Goal: Task Accomplishment & Management: Use online tool/utility

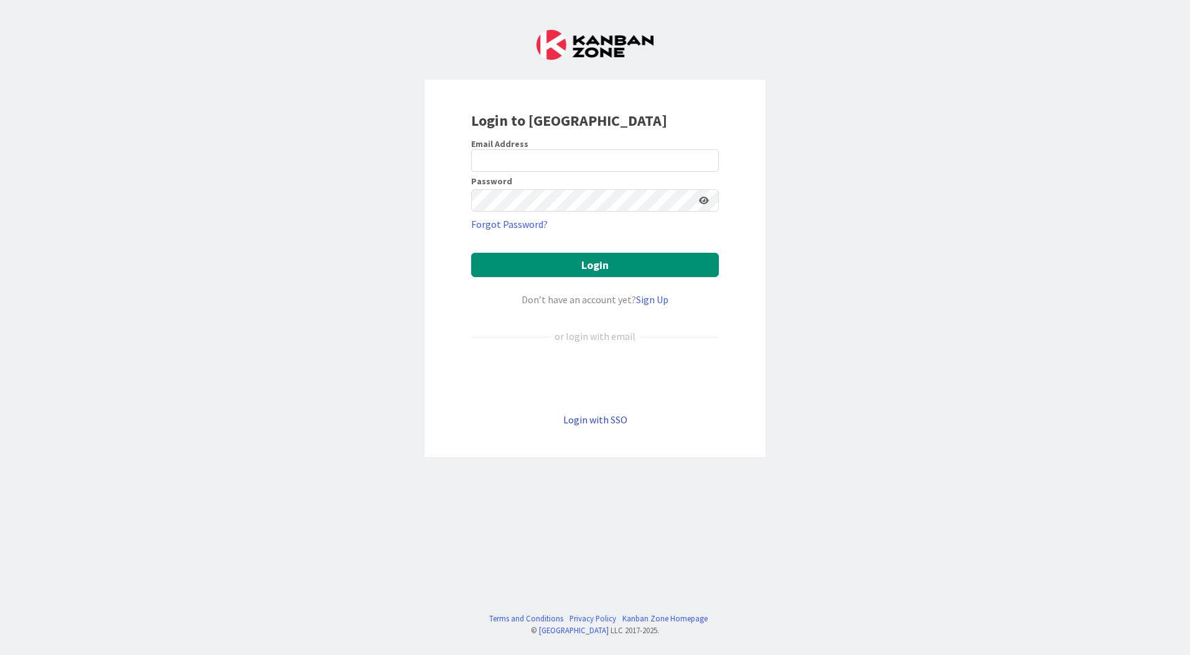
click at [611, 417] on link "Login with SSO" at bounding box center [595, 419] width 64 height 12
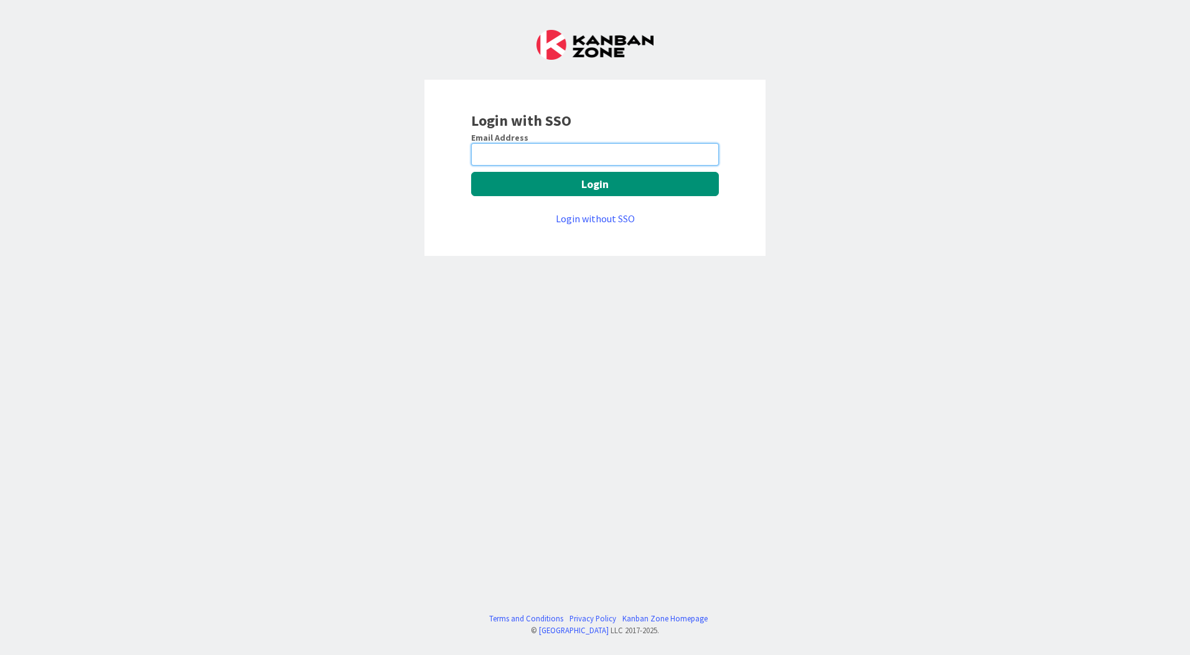
click at [522, 149] on input "email" at bounding box center [595, 154] width 248 height 22
type input "bluk@huisman-nl.com"
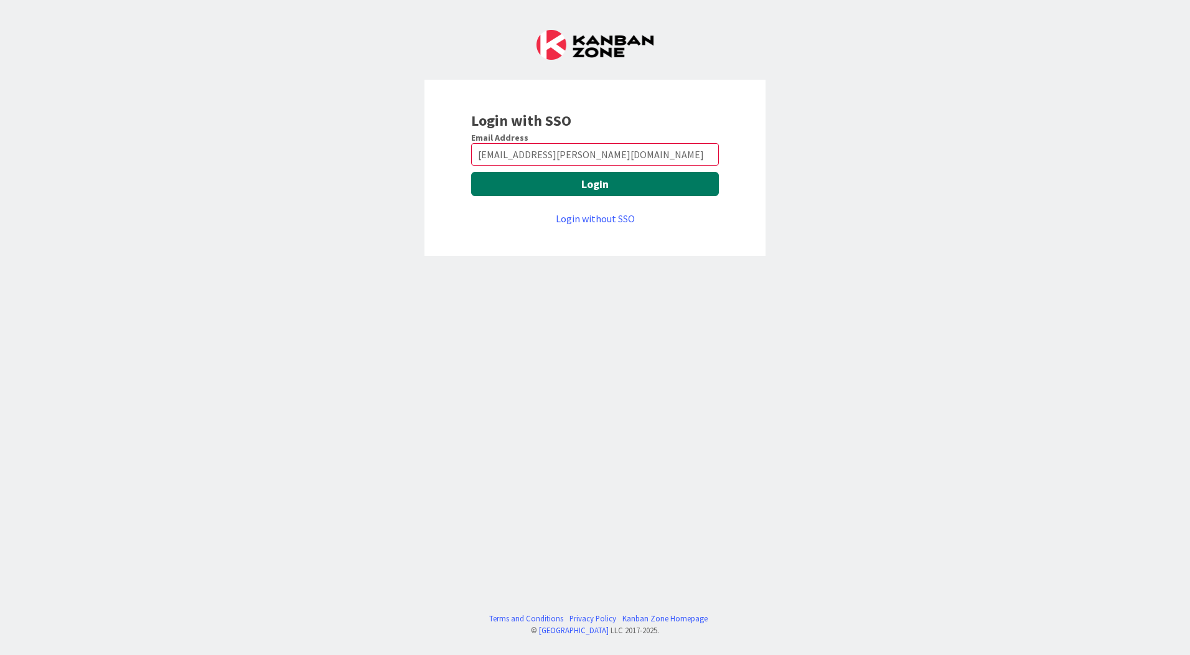
click at [545, 186] on button "Login" at bounding box center [595, 184] width 248 height 24
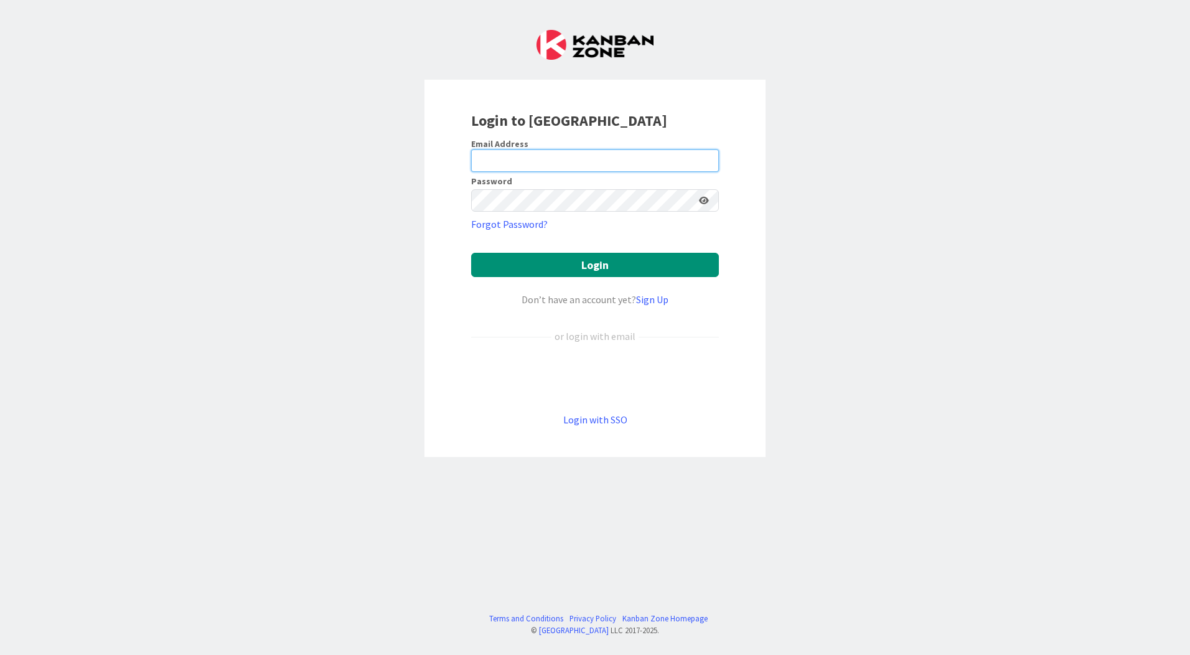
click at [594, 165] on input "email" at bounding box center [595, 160] width 248 height 22
type input "bluk@huisman-nl.com"
click at [471, 253] on button "Login" at bounding box center [595, 265] width 248 height 24
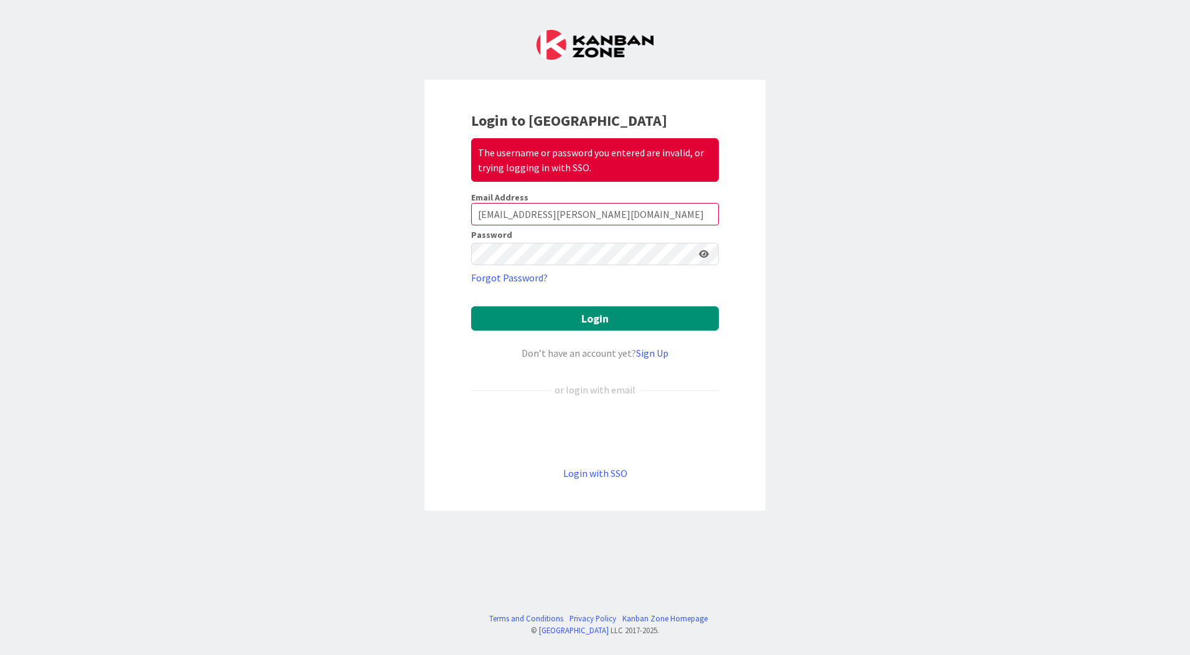
click at [704, 257] on icon at bounding box center [704, 254] width 10 height 9
click at [705, 253] on icon at bounding box center [703, 254] width 11 height 9
click at [634, 316] on button "Login" at bounding box center [595, 318] width 248 height 24
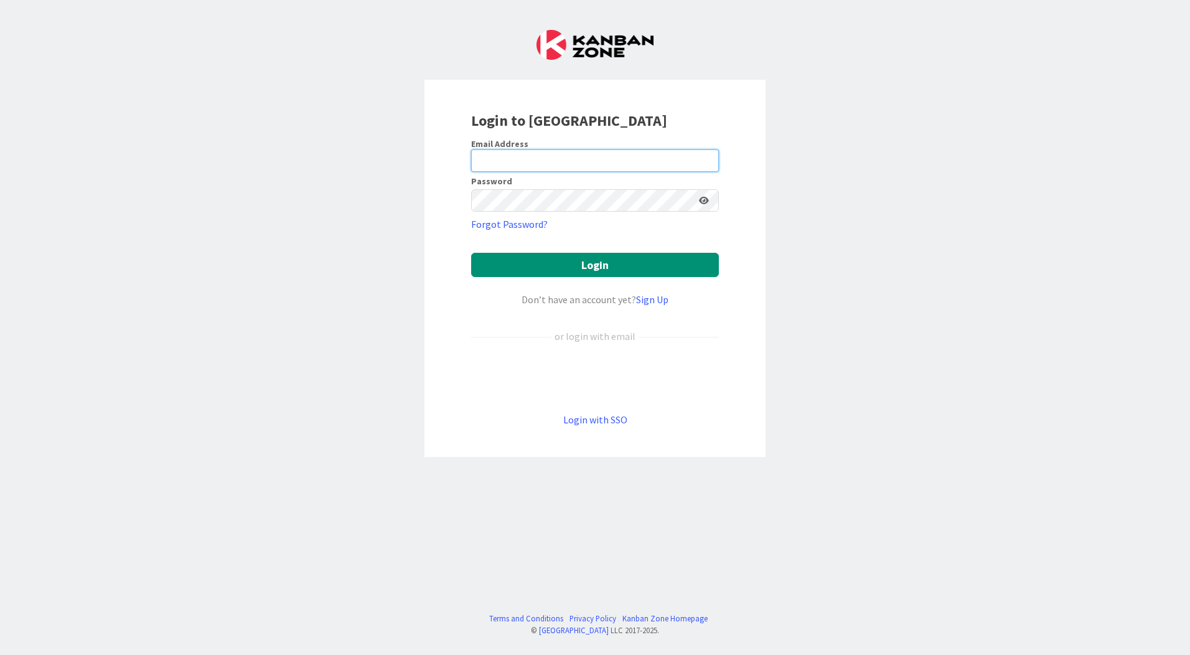
click at [501, 163] on input "email" at bounding box center [595, 160] width 248 height 22
type input "bluk@huisman-nl.com"
click at [471, 253] on button "Login" at bounding box center [595, 265] width 248 height 24
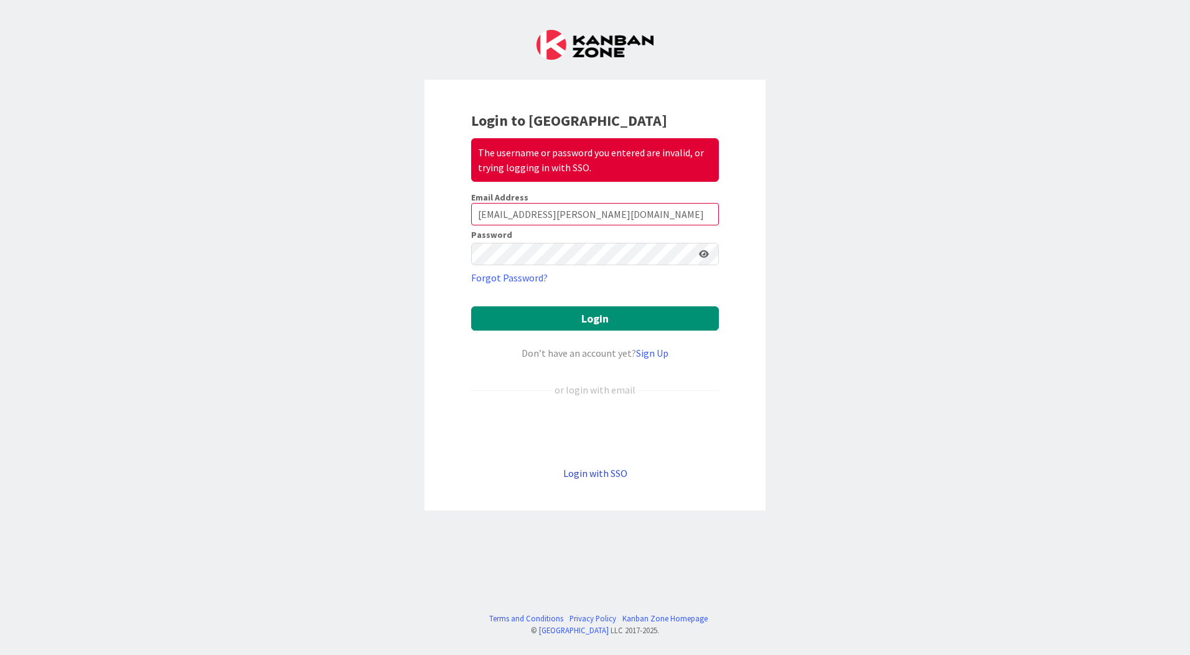
click at [590, 474] on link "Login with SSO" at bounding box center [595, 473] width 64 height 12
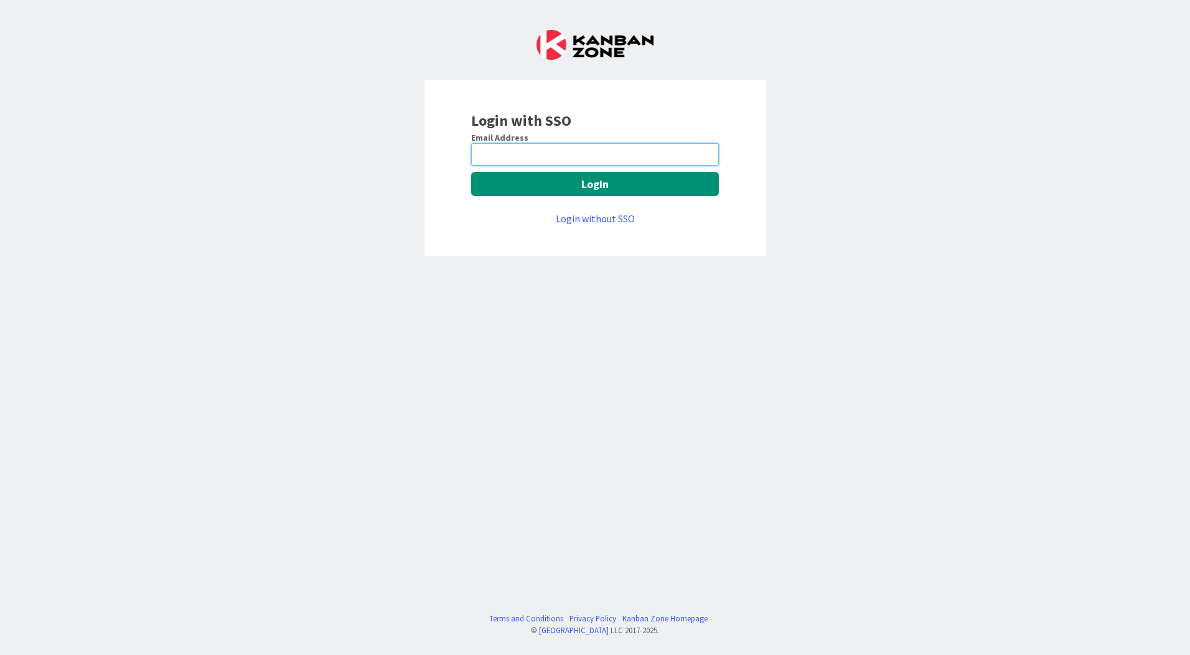
click at [537, 160] on input "email" at bounding box center [595, 154] width 248 height 22
type input "bluk@huisman-nl.com"
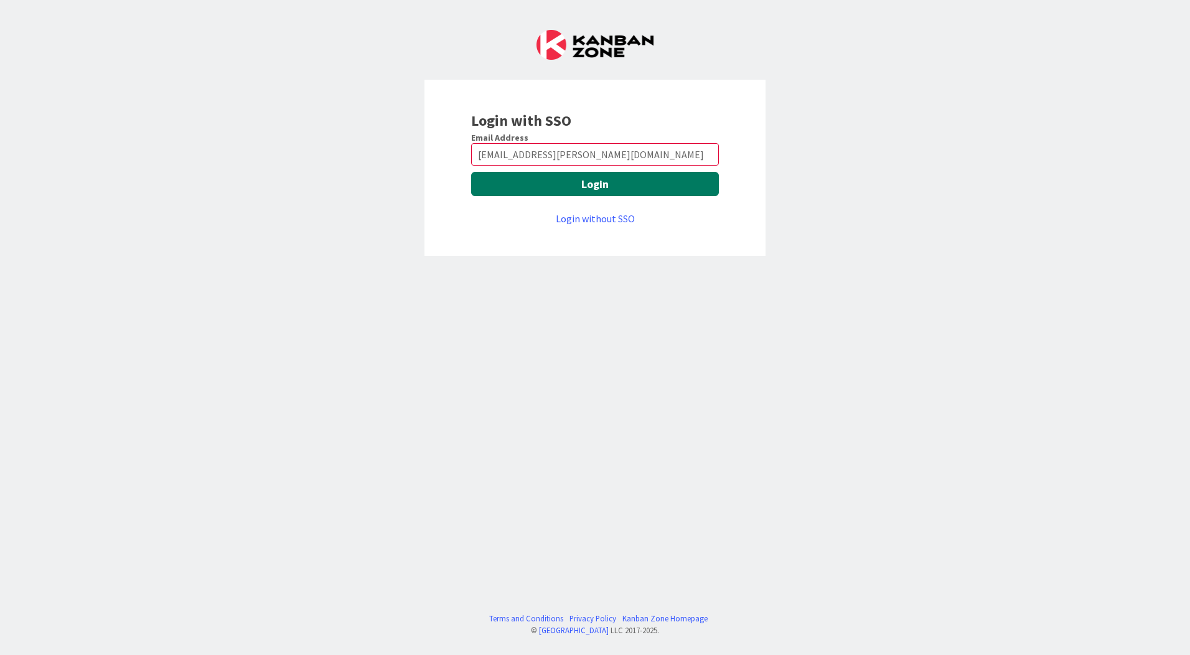
click at [535, 189] on button "Login" at bounding box center [595, 184] width 248 height 24
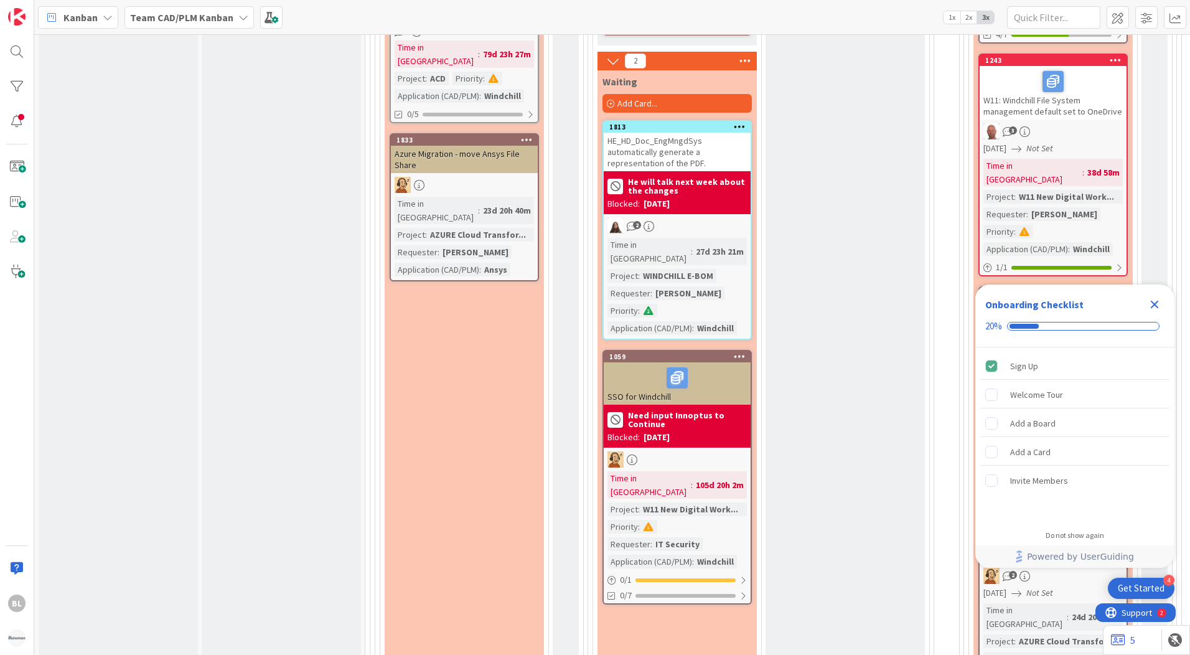
scroll to position [1232, 0]
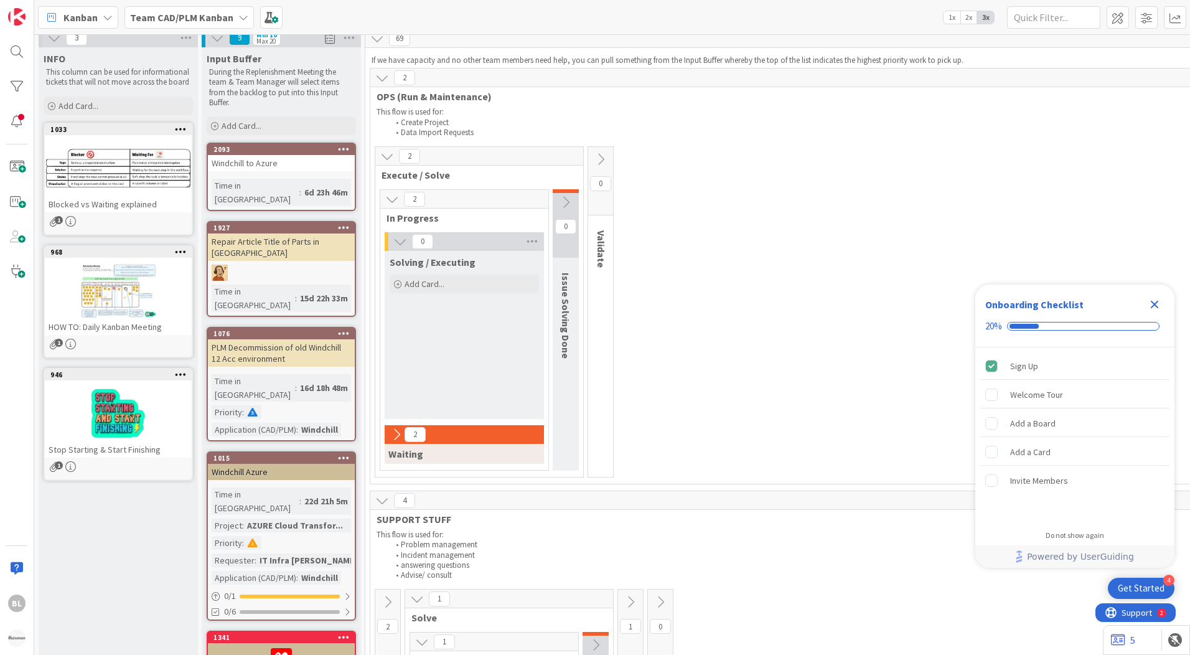
scroll to position [0, 0]
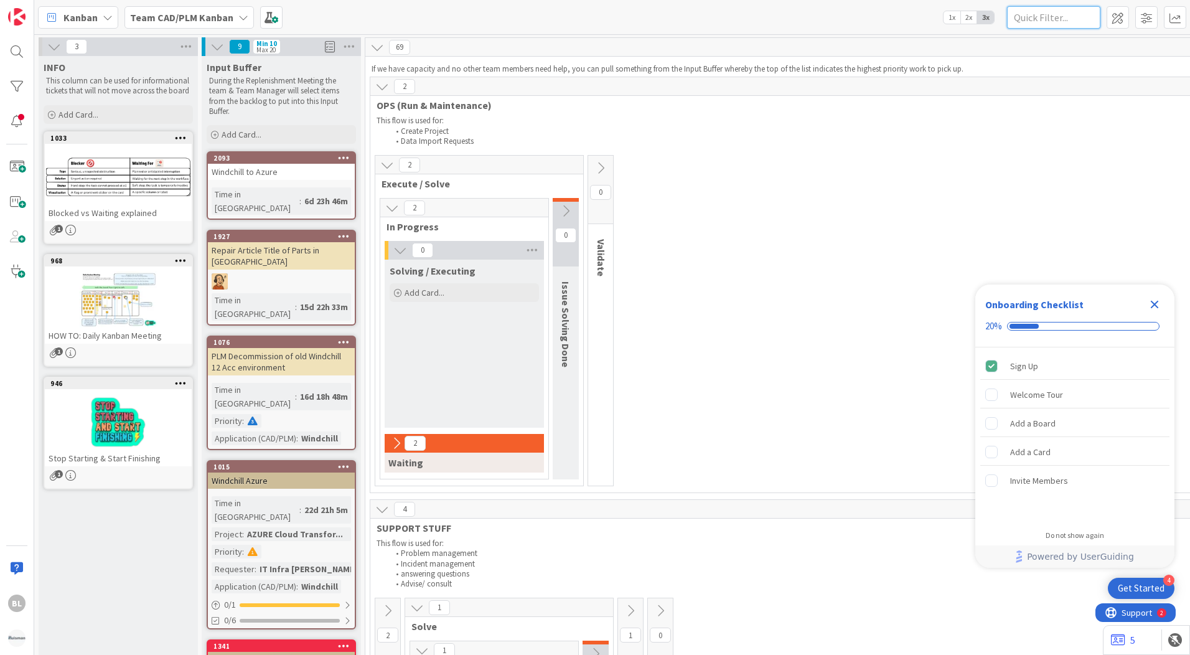
click at [1059, 17] on input "text" at bounding box center [1053, 17] width 93 height 22
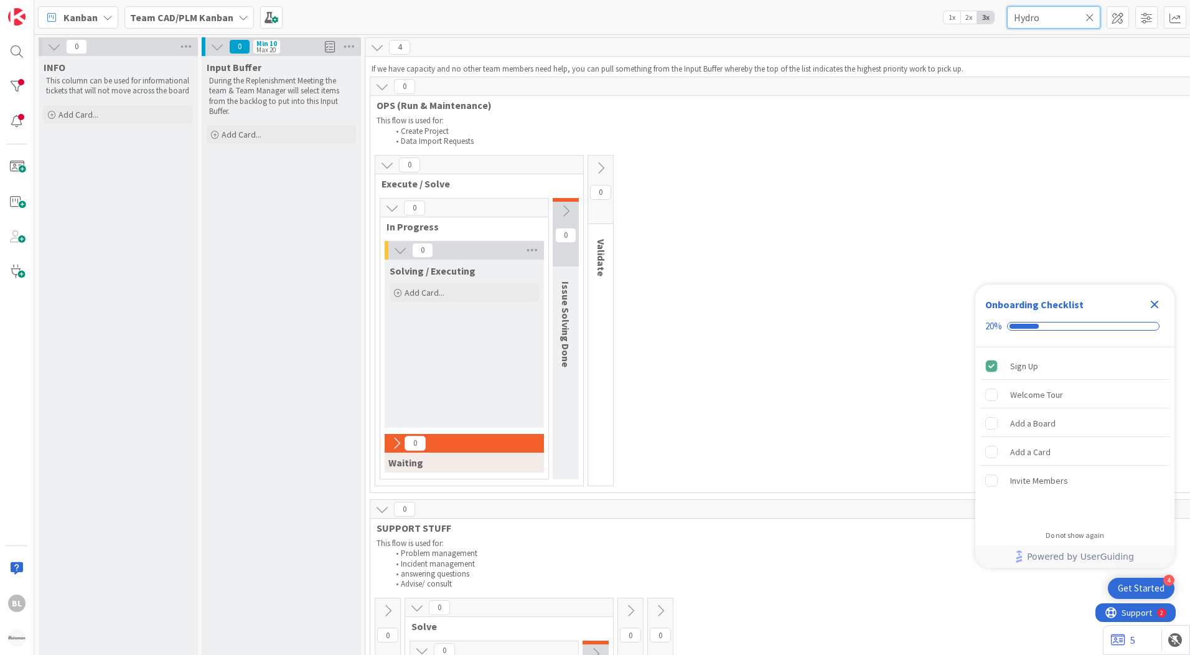
type input "Hydro"
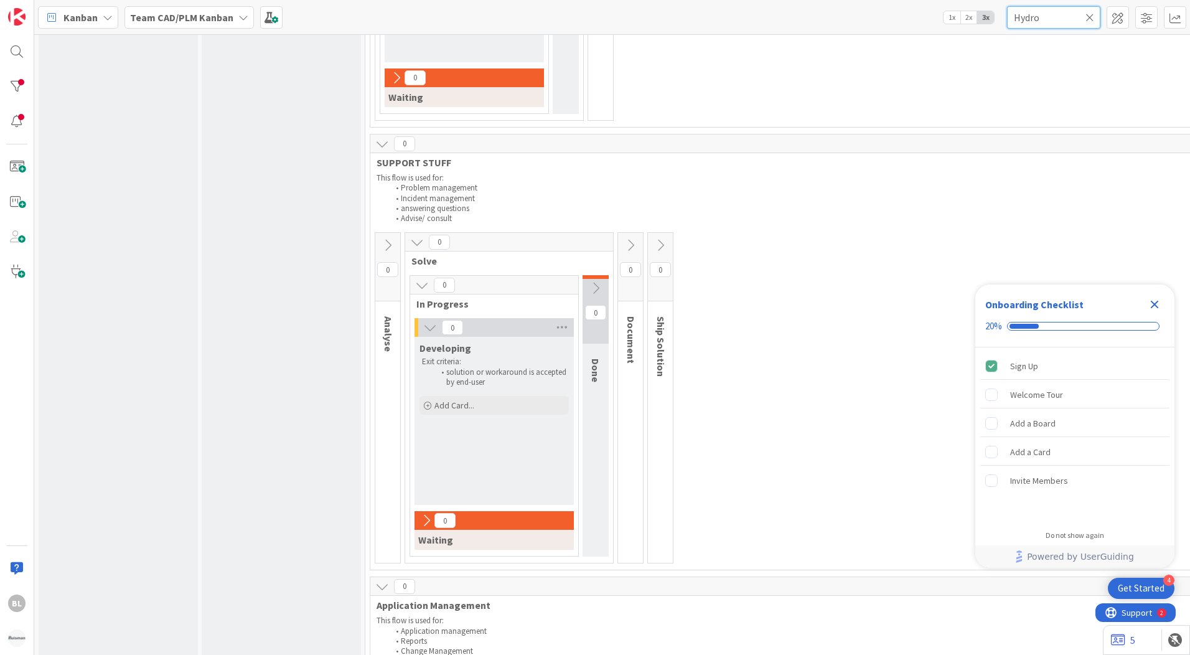
scroll to position [364, 0]
click at [1140, 643] on div "5" at bounding box center [1146, 640] width 87 height 30
click at [1120, 638] on icon at bounding box center [1118, 640] width 14 height 12
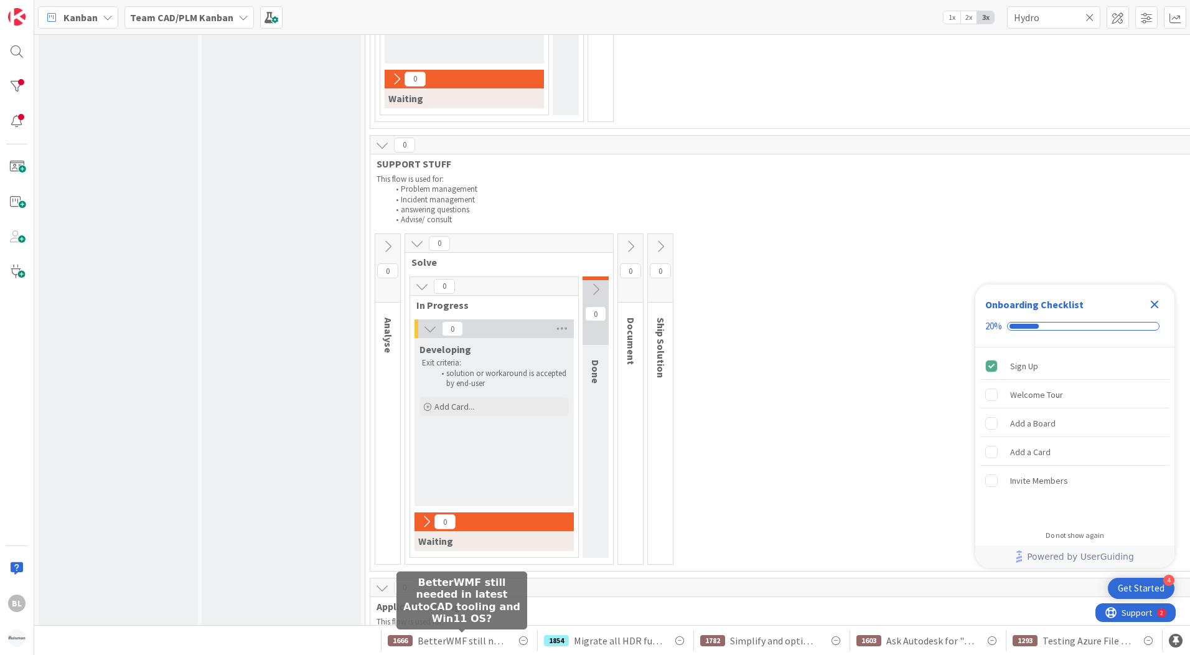
click at [451, 644] on span "BetterWMF still needed in latest AutoCAD tooling and Win11 OS?" at bounding box center [462, 640] width 88 height 15
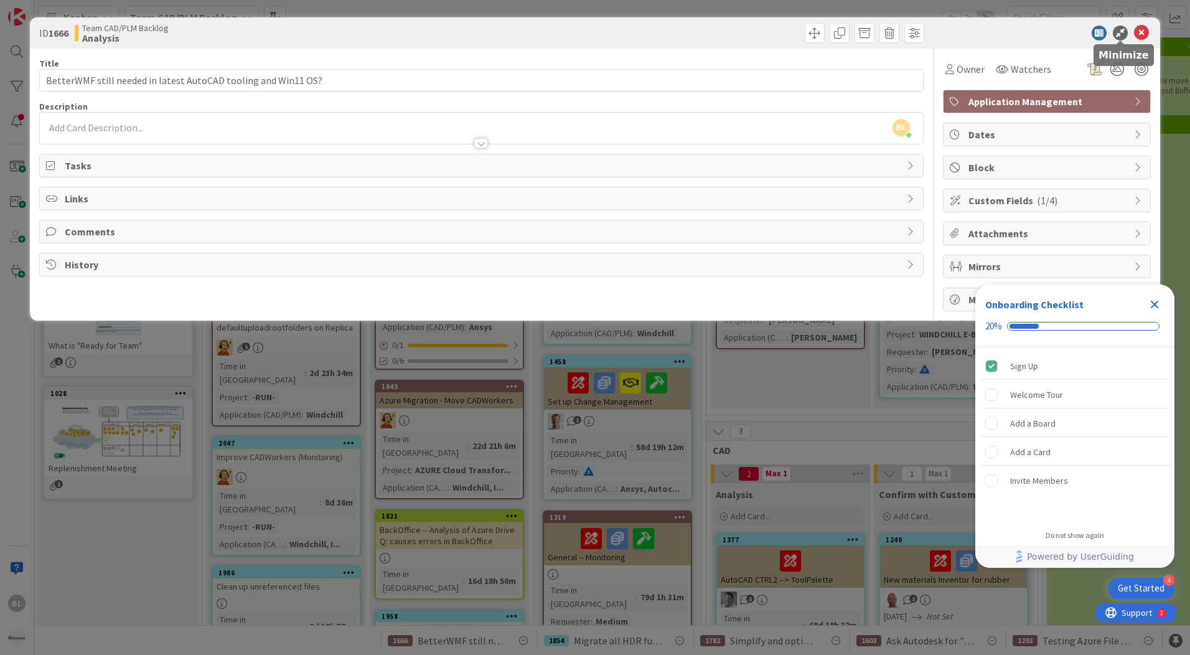
click at [1118, 36] on icon at bounding box center [1120, 33] width 15 height 15
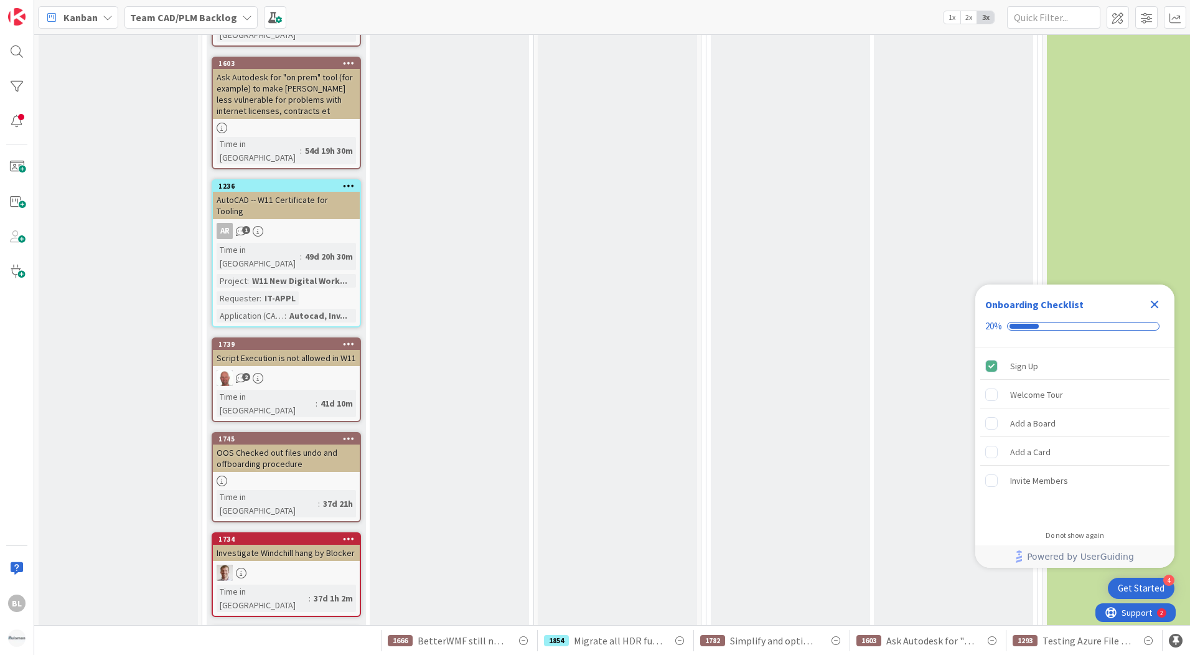
scroll to position [2584, 0]
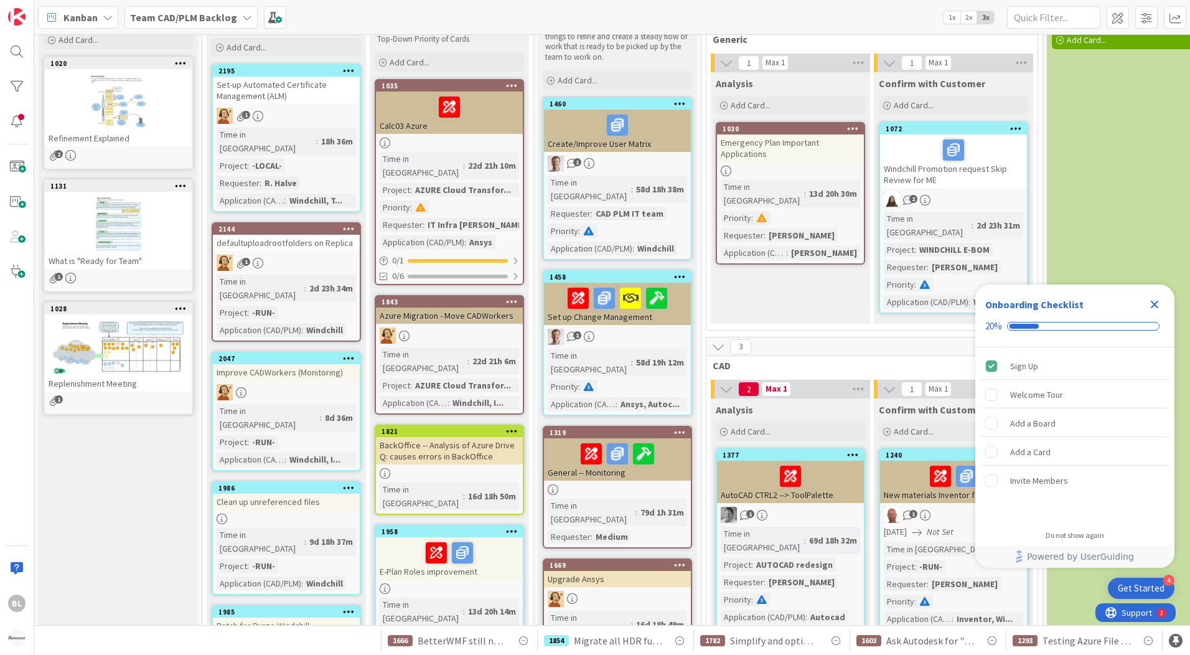
scroll to position [62, 0]
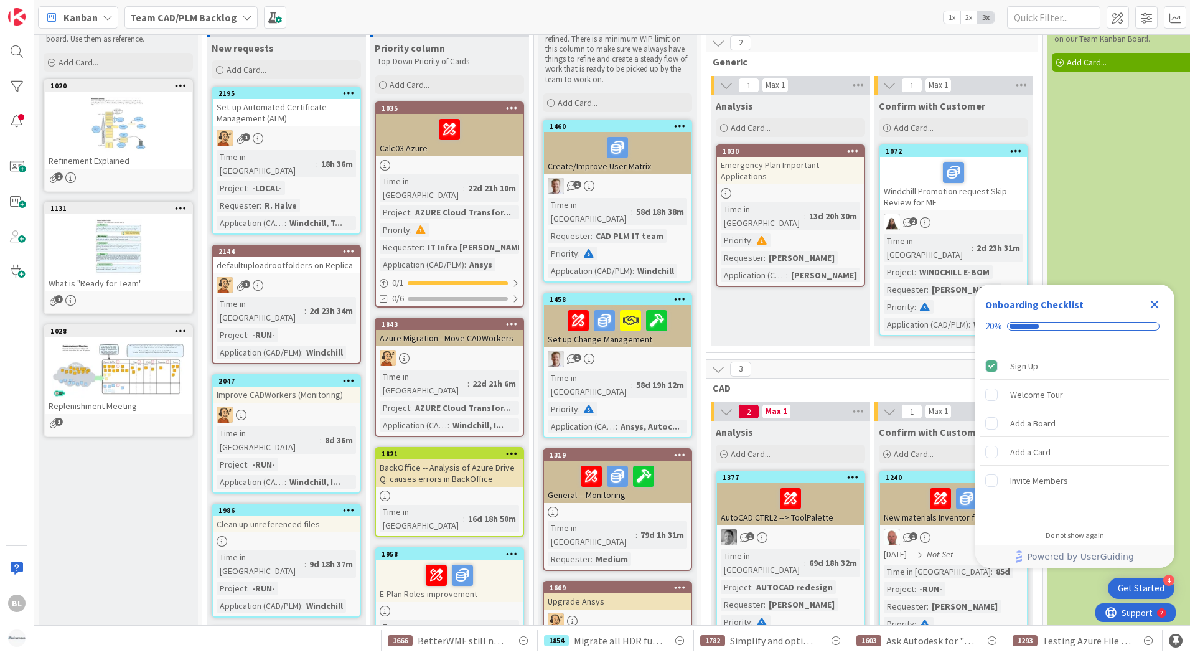
click at [174, 29] on div "Kanban Team CAD/PLM Backlog 1x 2x 3x" at bounding box center [612, 17] width 1156 height 34
click at [177, 24] on span "Team CAD/PLM Backlog" at bounding box center [183, 17] width 107 height 15
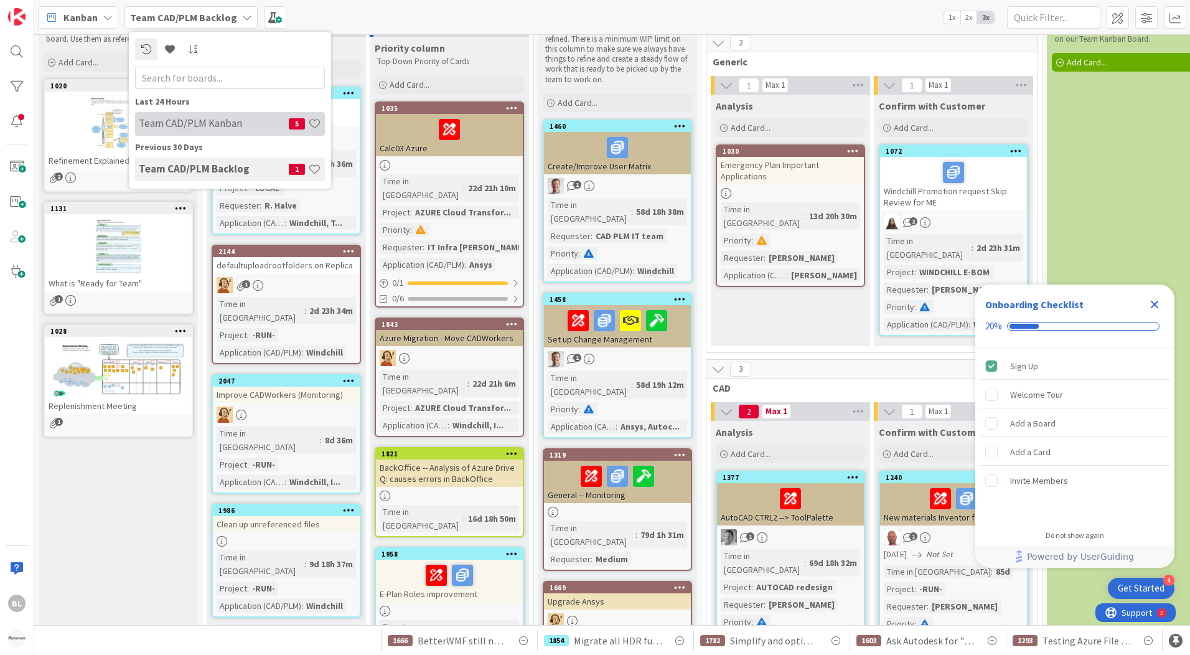
click at [205, 124] on h4 "Team CAD/PLM Kanban" at bounding box center [214, 123] width 150 height 12
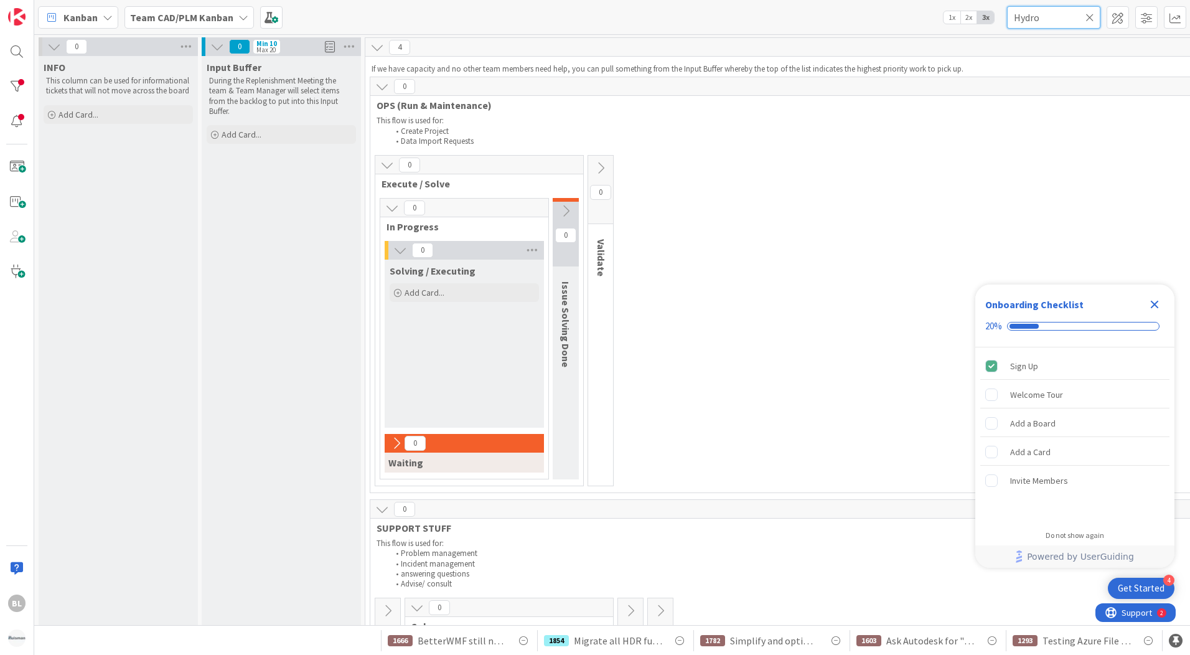
click at [1050, 17] on input "Hydro" at bounding box center [1053, 17] width 93 height 22
type input "H"
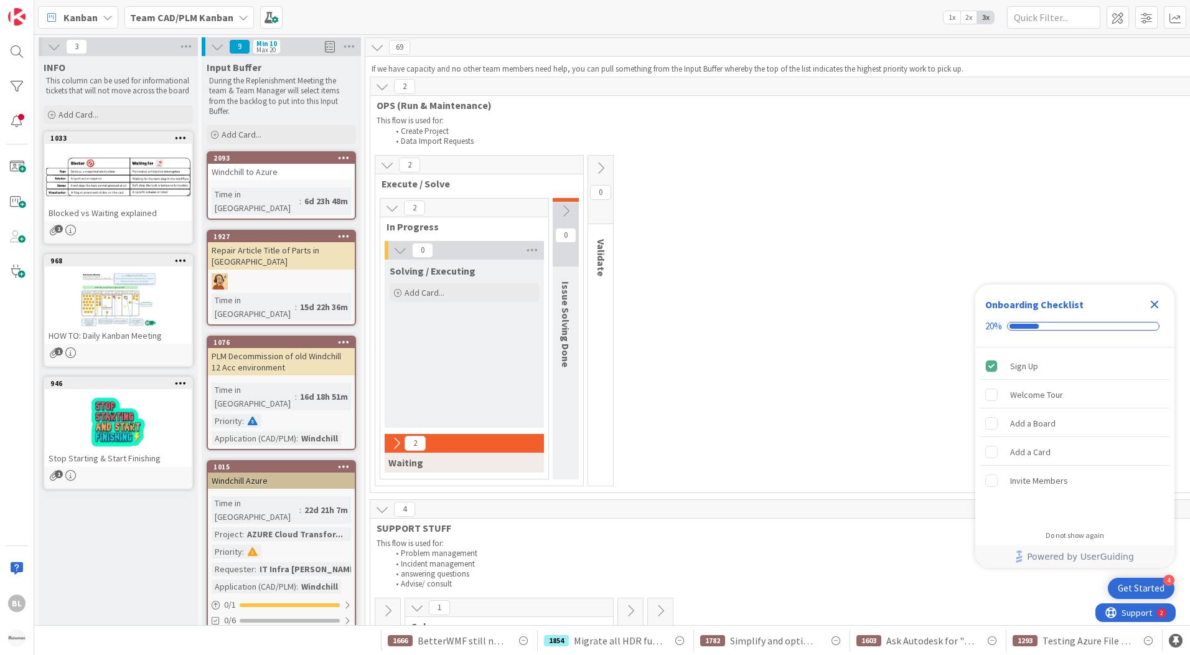
click at [220, 51] on icon at bounding box center [217, 47] width 14 height 14
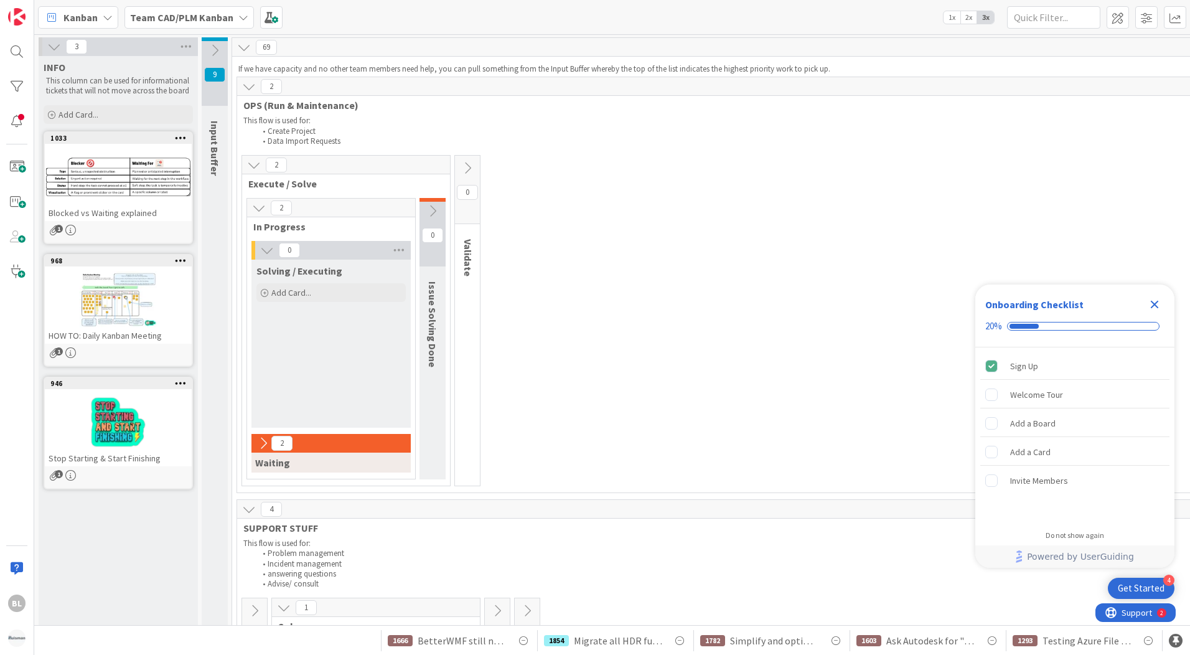
click at [220, 49] on icon at bounding box center [215, 51] width 14 height 14
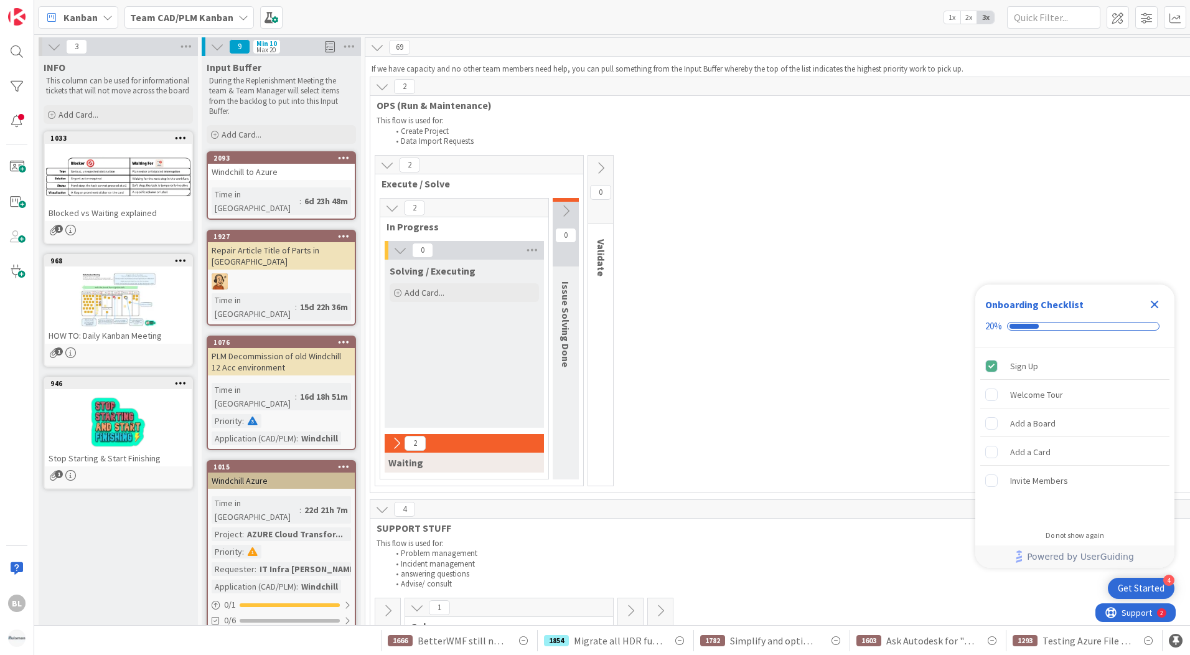
click at [377, 47] on icon at bounding box center [377, 47] width 14 height 14
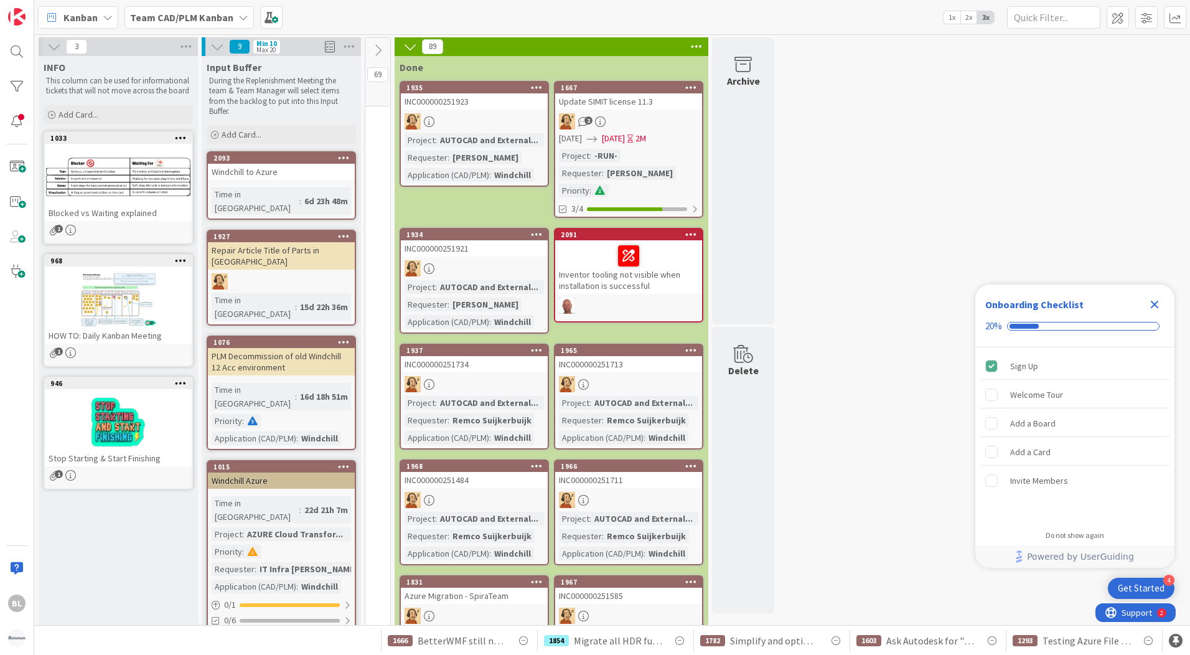
click at [377, 52] on icon at bounding box center [378, 51] width 14 height 14
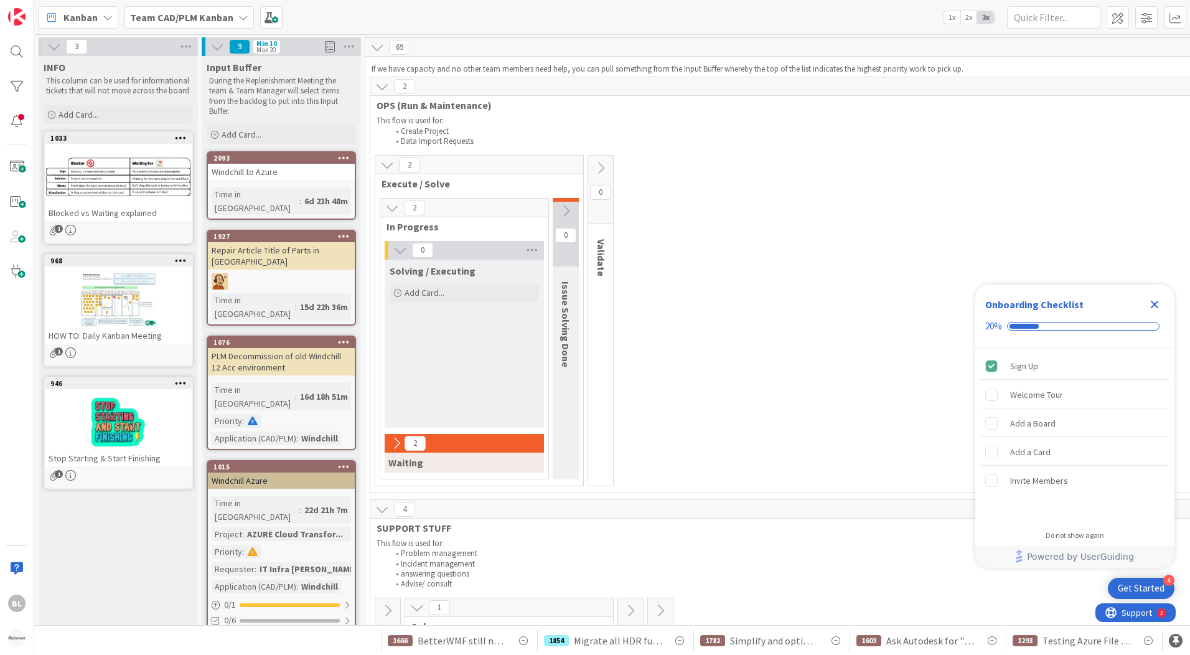
click at [378, 52] on icon at bounding box center [377, 47] width 14 height 14
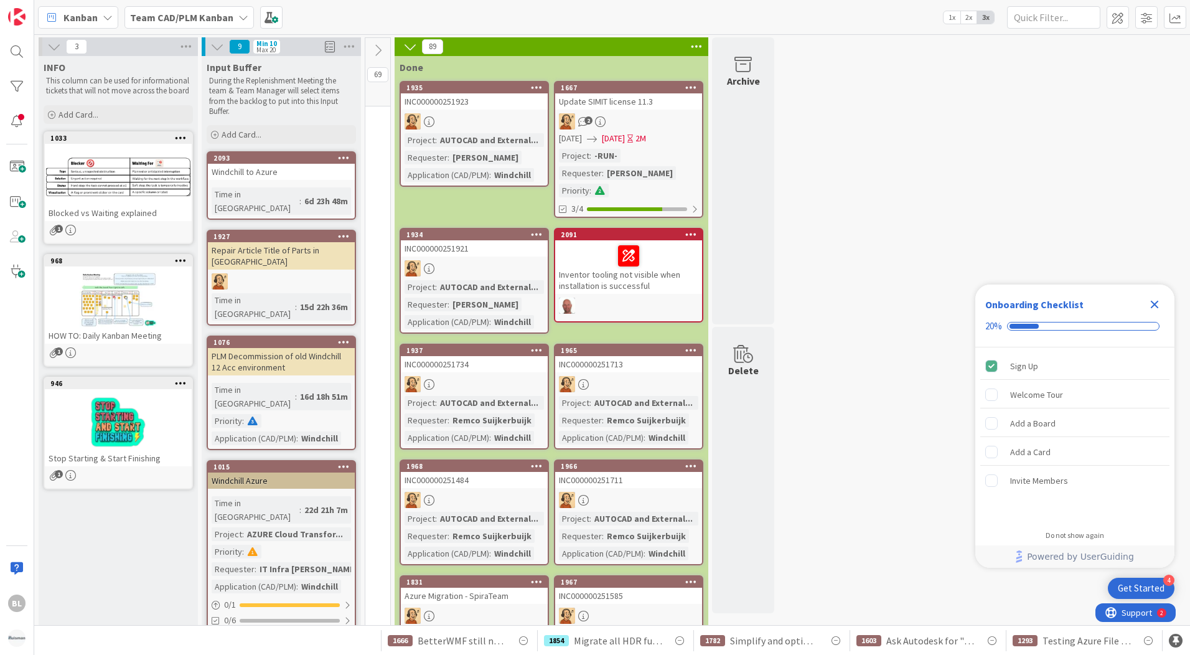
click at [211, 47] on icon at bounding box center [217, 47] width 14 height 14
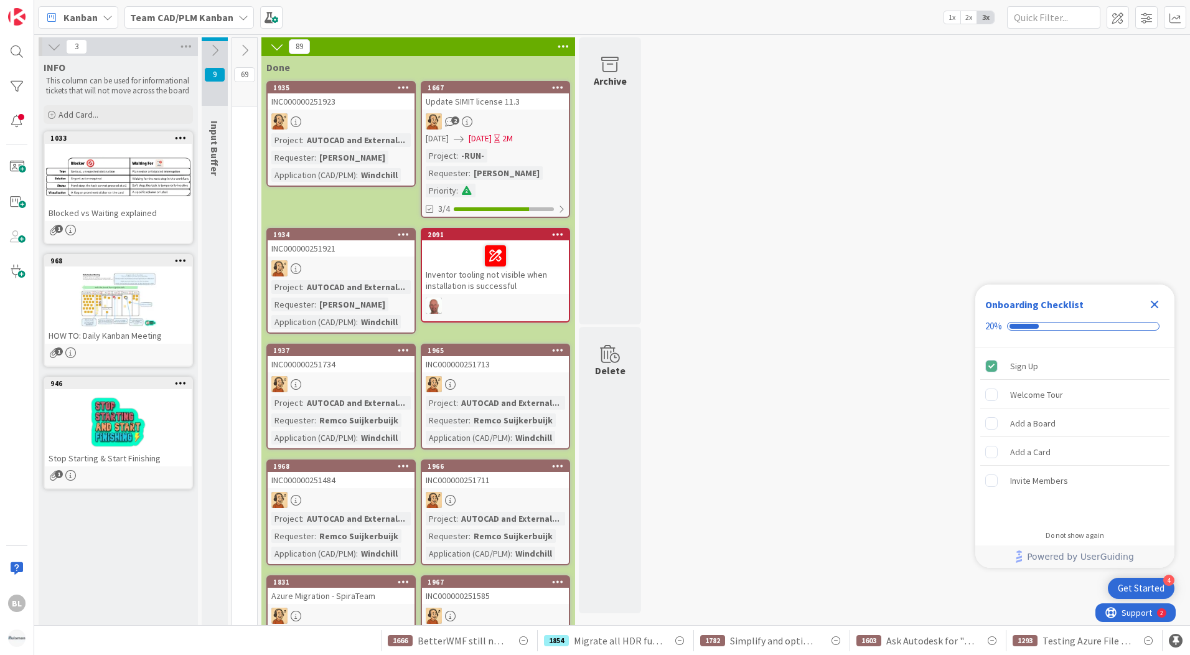
click at [211, 47] on icon at bounding box center [215, 51] width 14 height 14
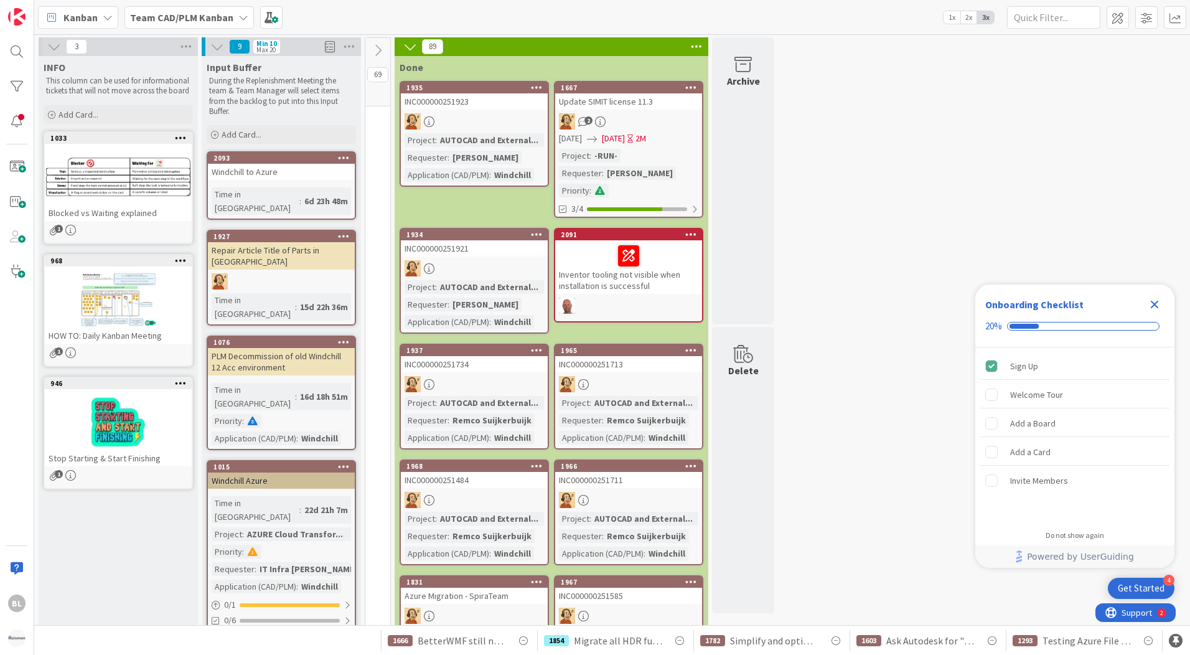
click at [376, 49] on icon at bounding box center [378, 51] width 14 height 14
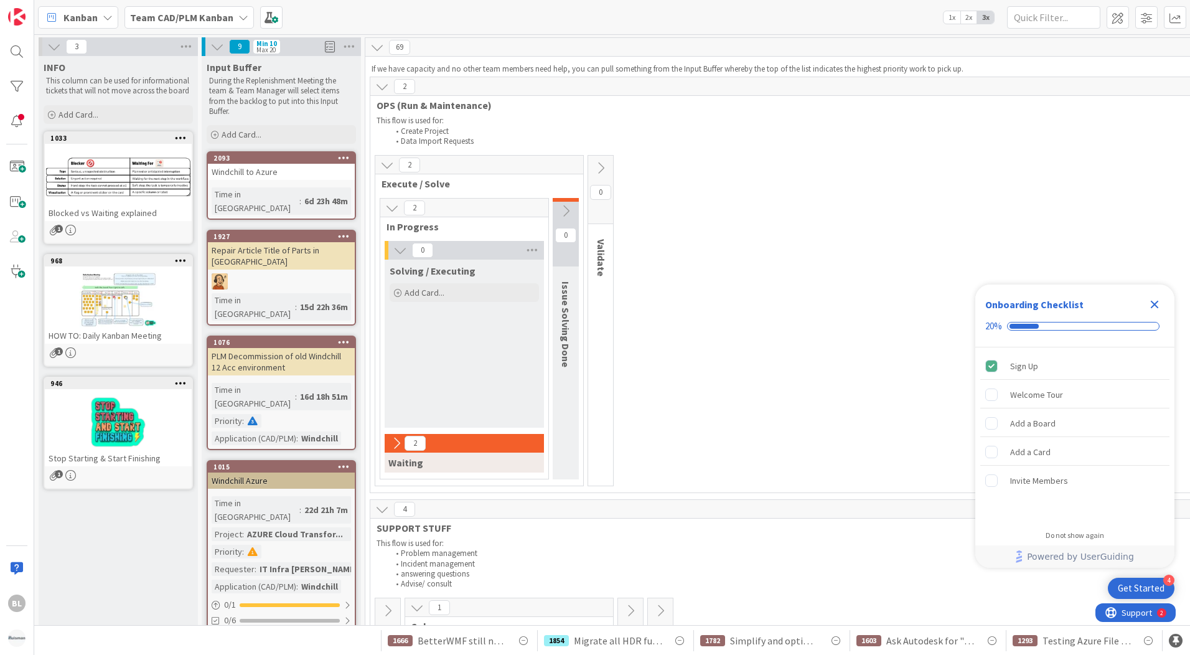
click at [376, 49] on icon at bounding box center [377, 47] width 14 height 14
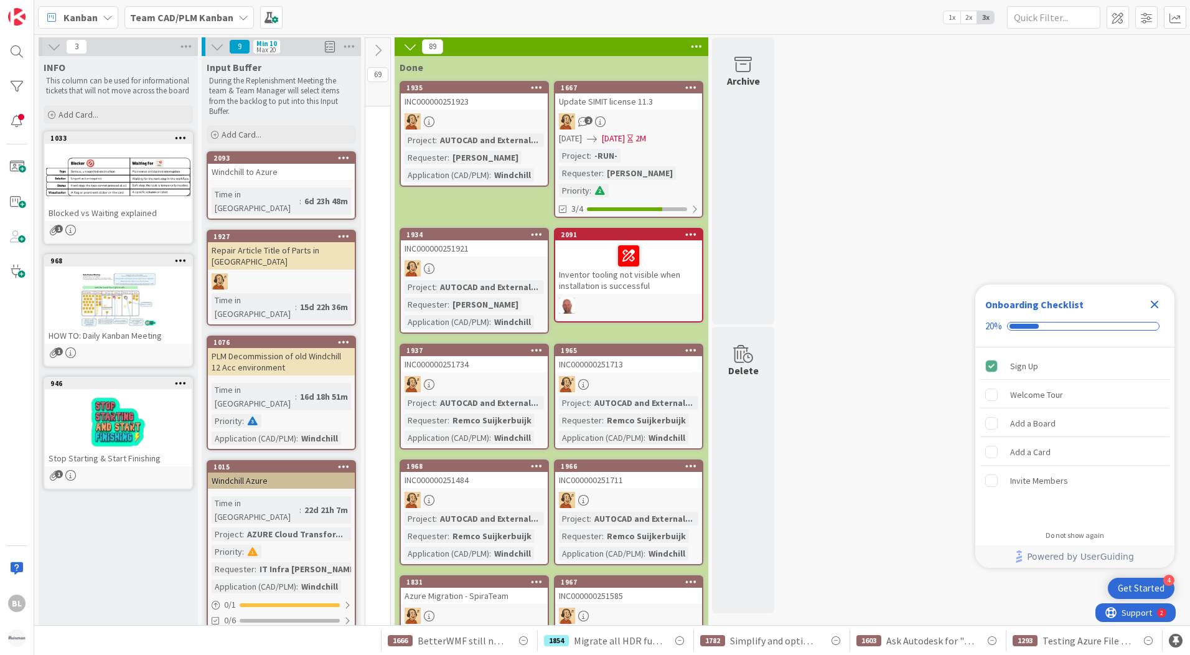
click at [379, 49] on icon at bounding box center [378, 51] width 14 height 14
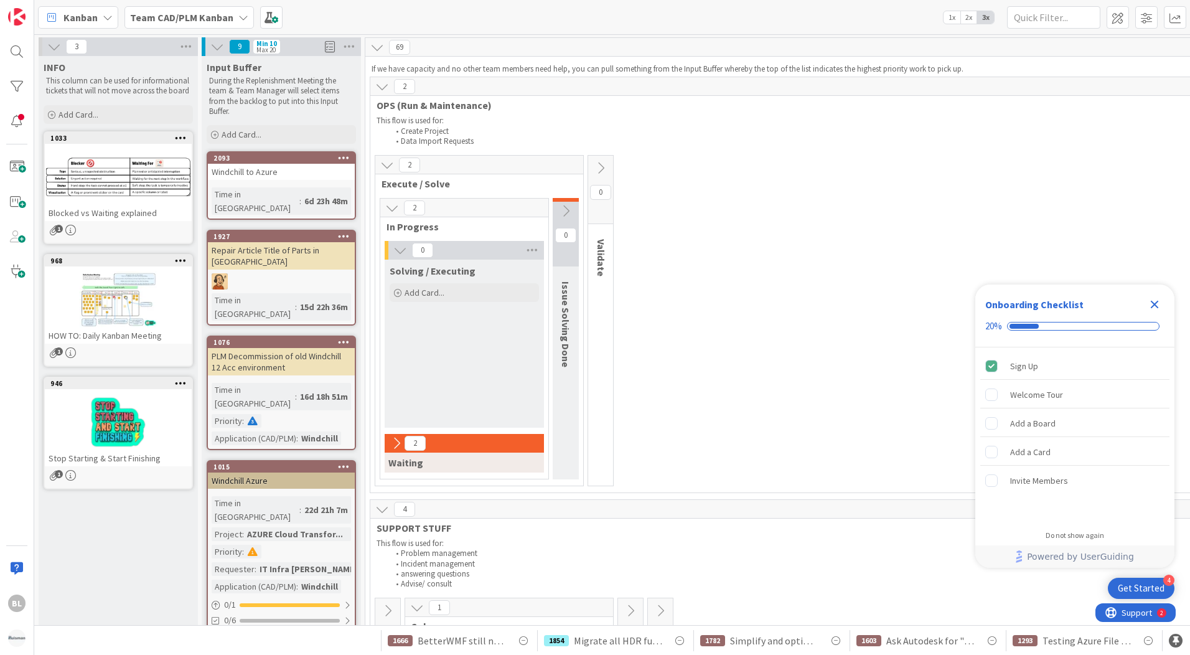
click at [389, 160] on icon at bounding box center [387, 165] width 14 height 14
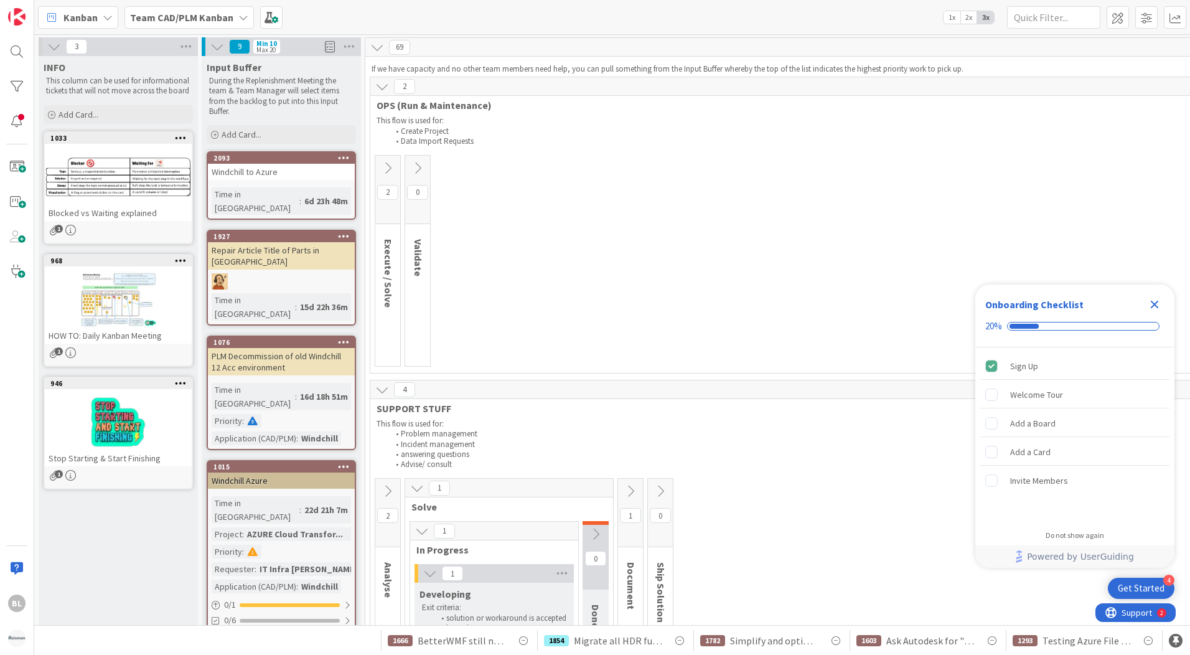
click at [385, 87] on icon at bounding box center [382, 87] width 14 height 14
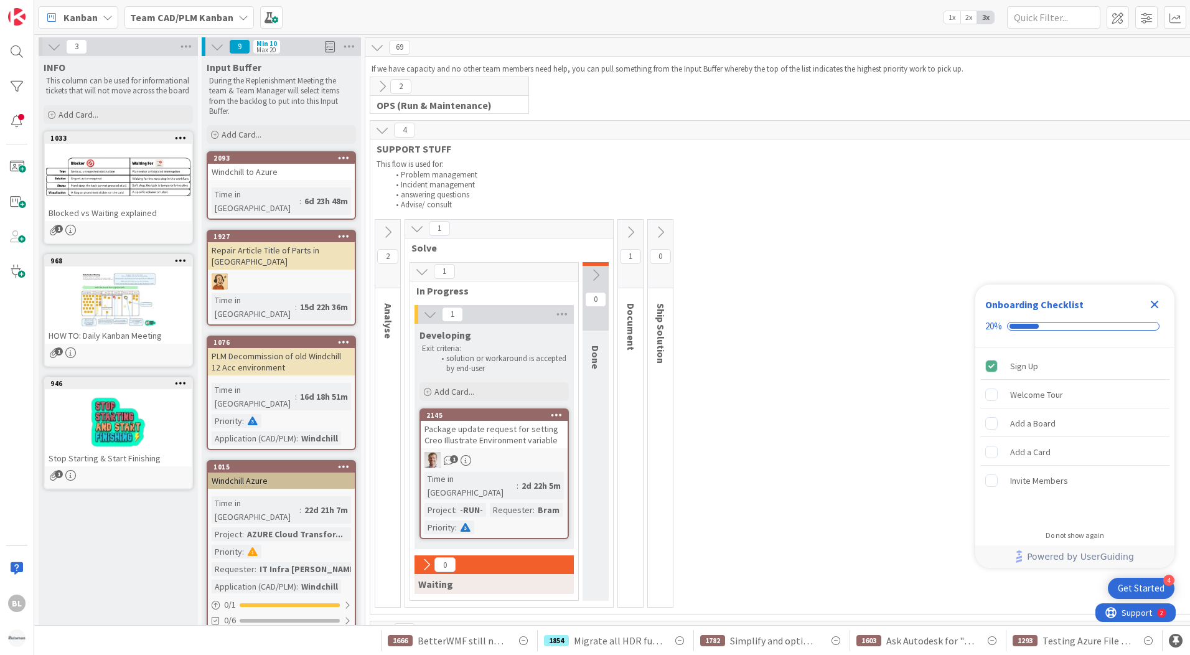
click at [389, 227] on icon at bounding box center [388, 232] width 14 height 14
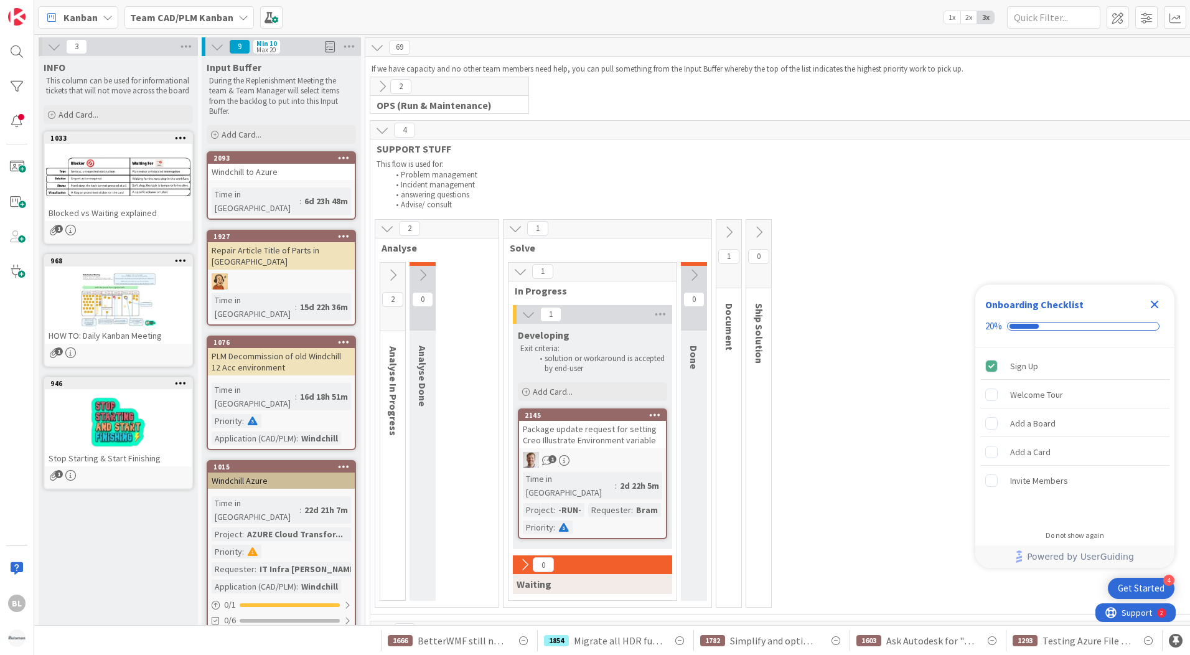
click at [389, 227] on icon at bounding box center [387, 229] width 14 height 14
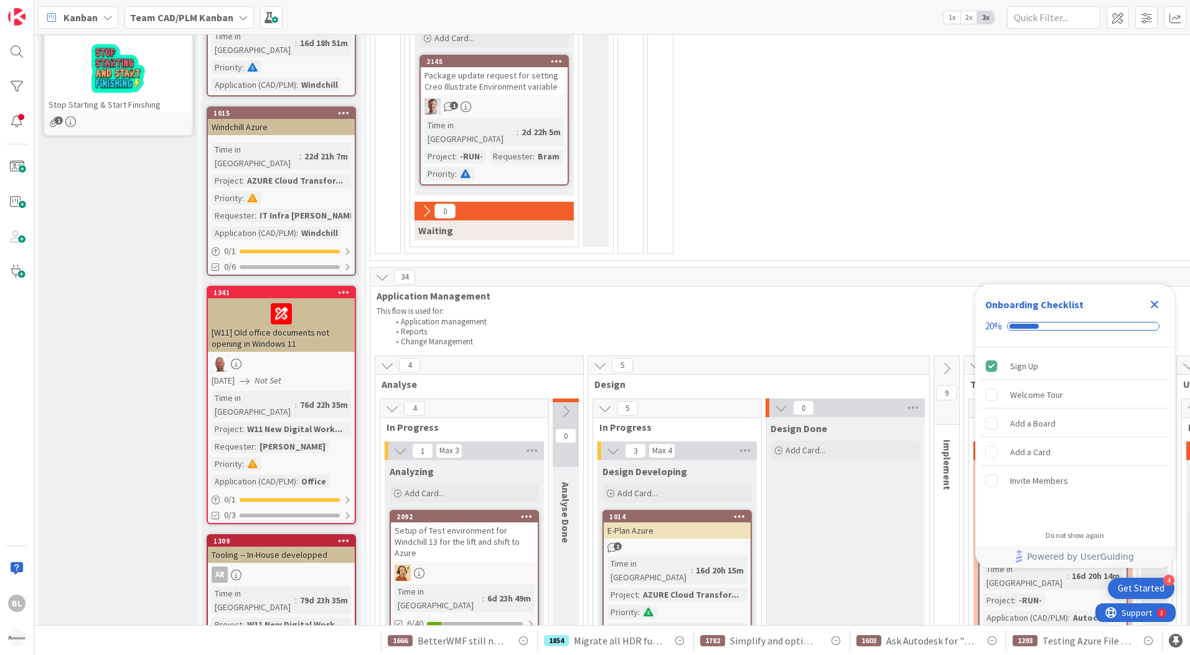
scroll to position [374, 0]
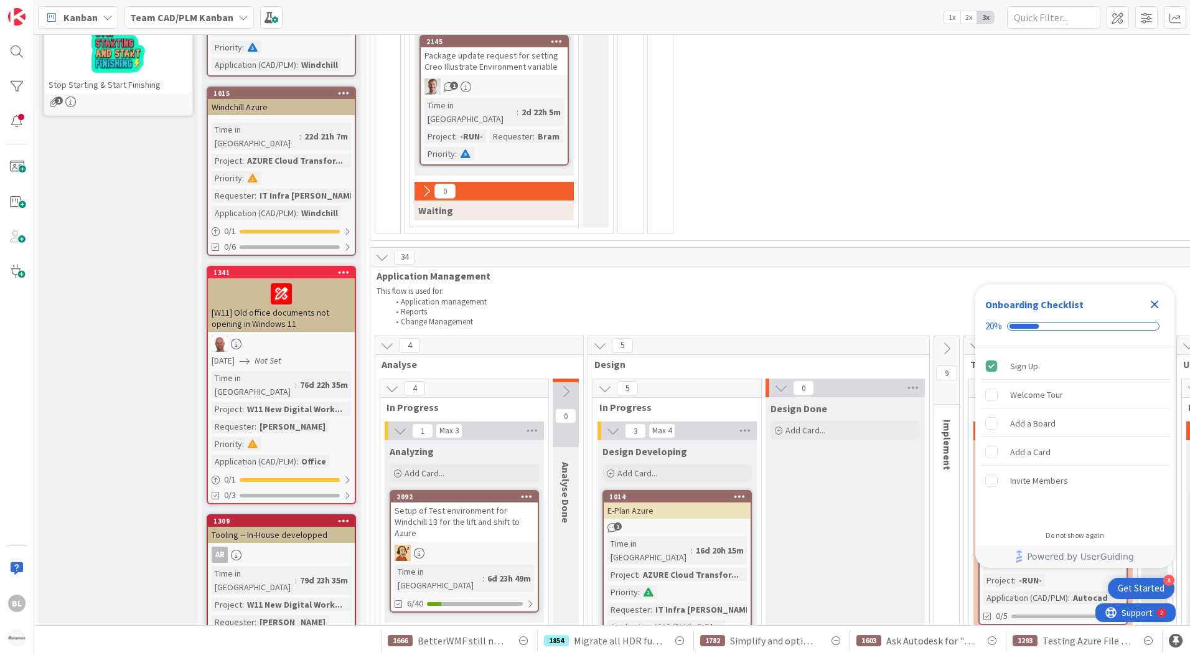
click at [381, 250] on icon at bounding box center [382, 257] width 14 height 14
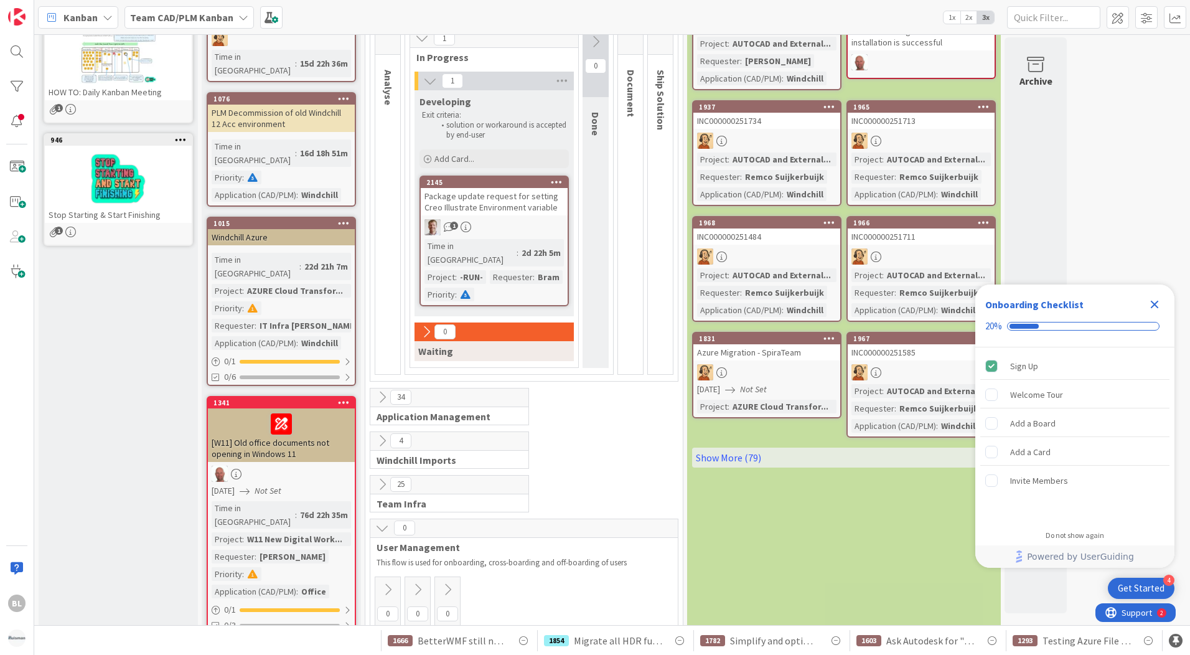
scroll to position [275, 0]
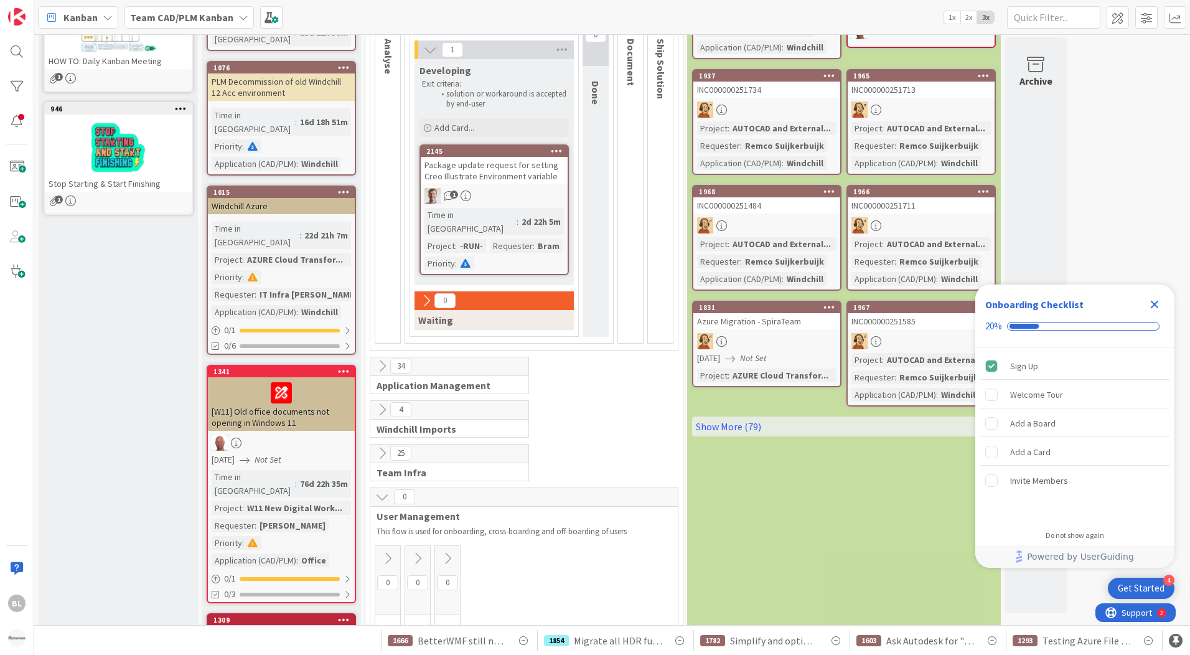
click at [383, 359] on icon at bounding box center [382, 366] width 14 height 14
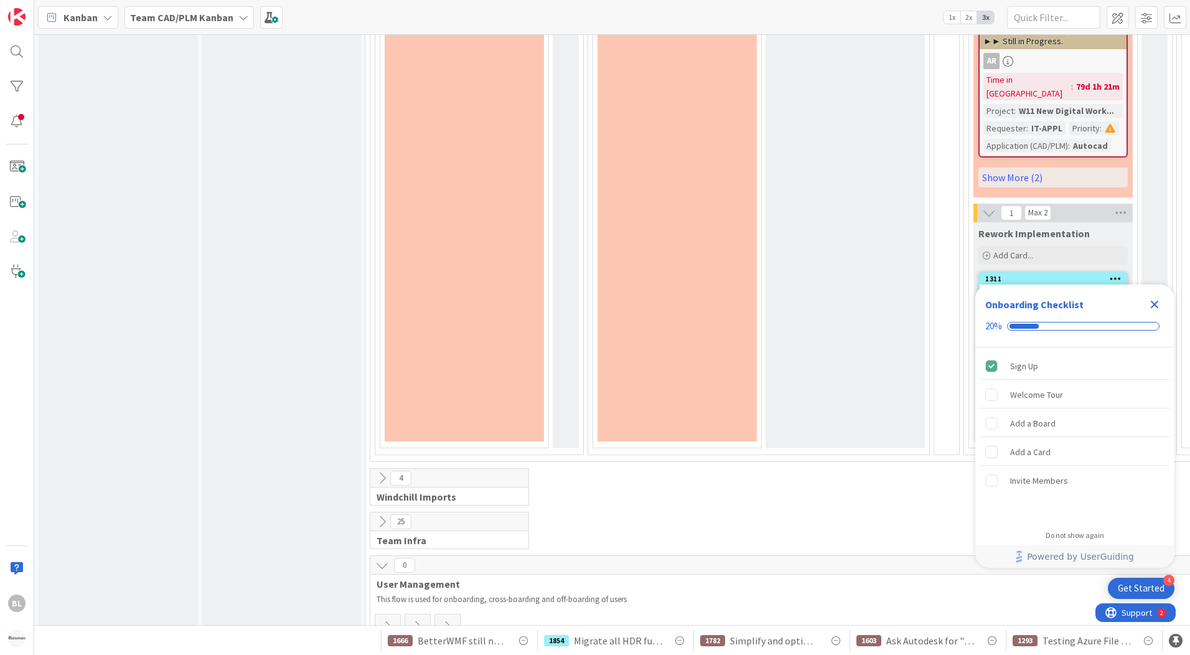
scroll to position [2641, 0]
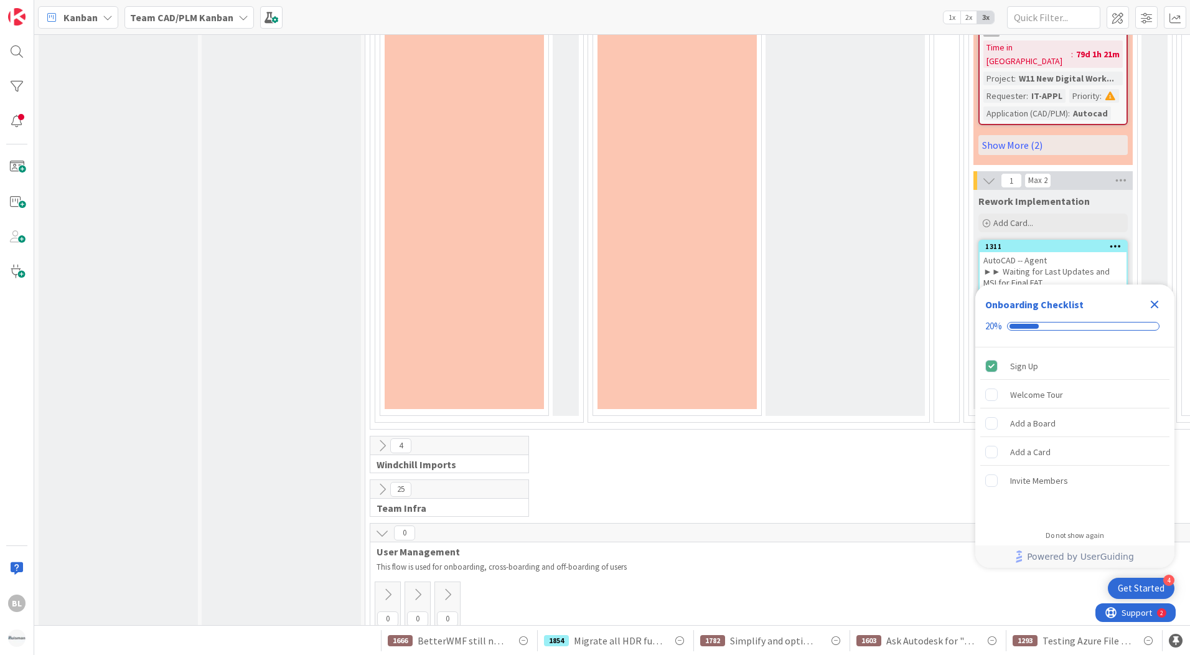
click at [383, 439] on icon at bounding box center [382, 446] width 14 height 14
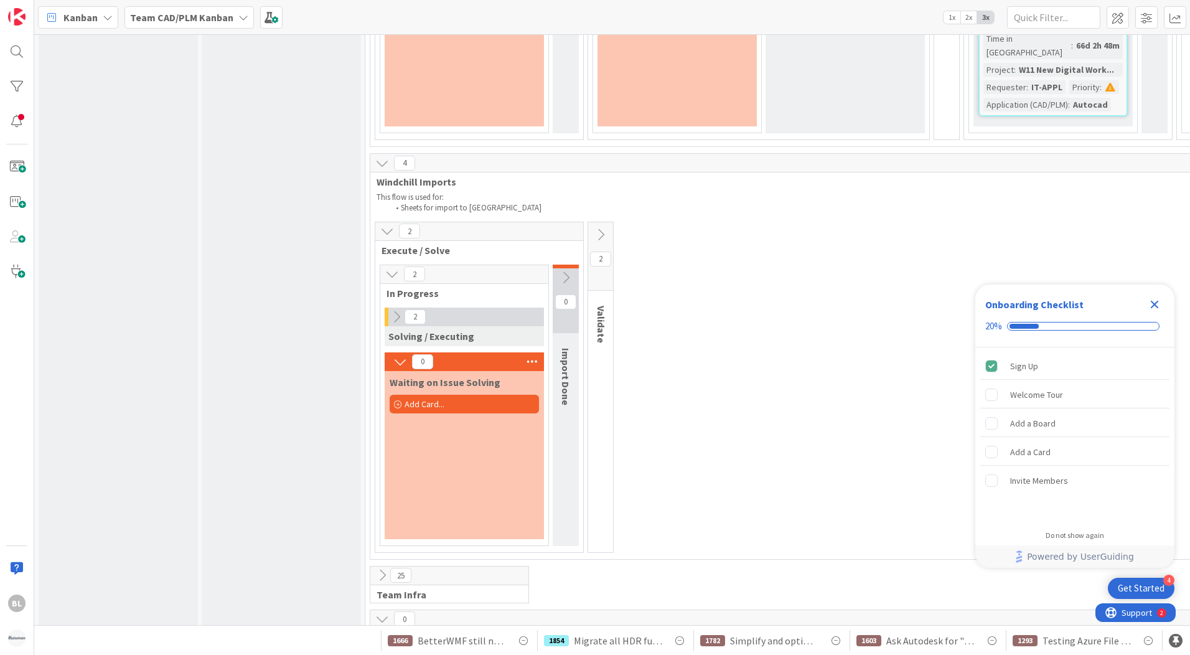
scroll to position [3057, 0]
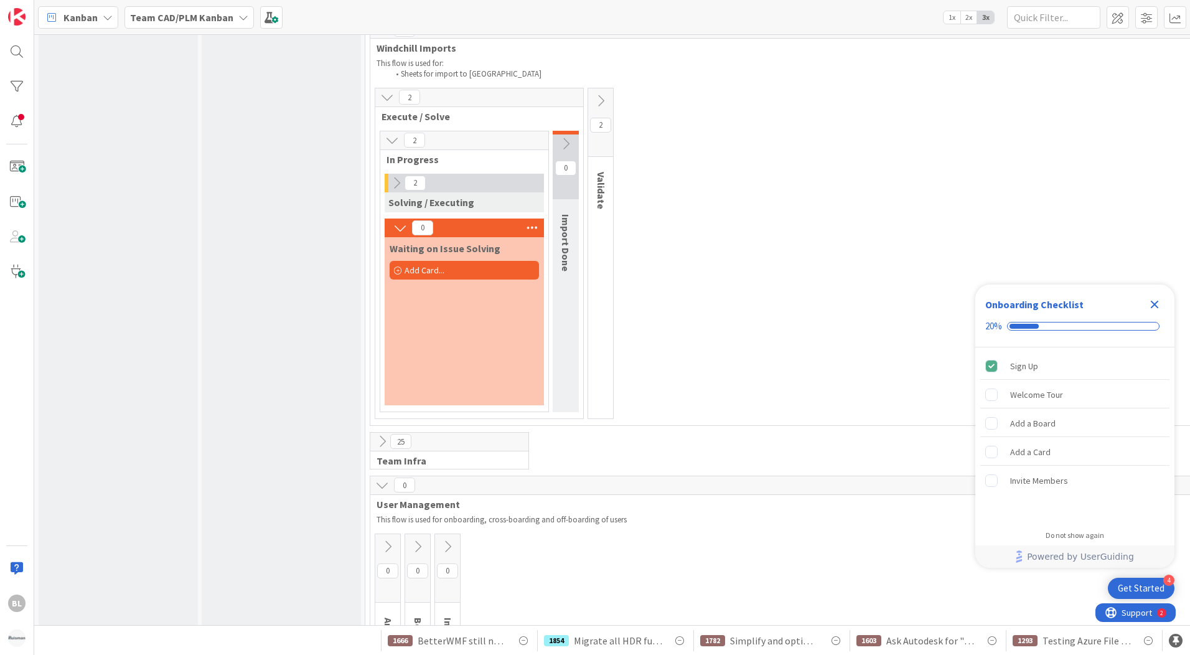
click at [385, 435] on icon at bounding box center [382, 442] width 14 height 14
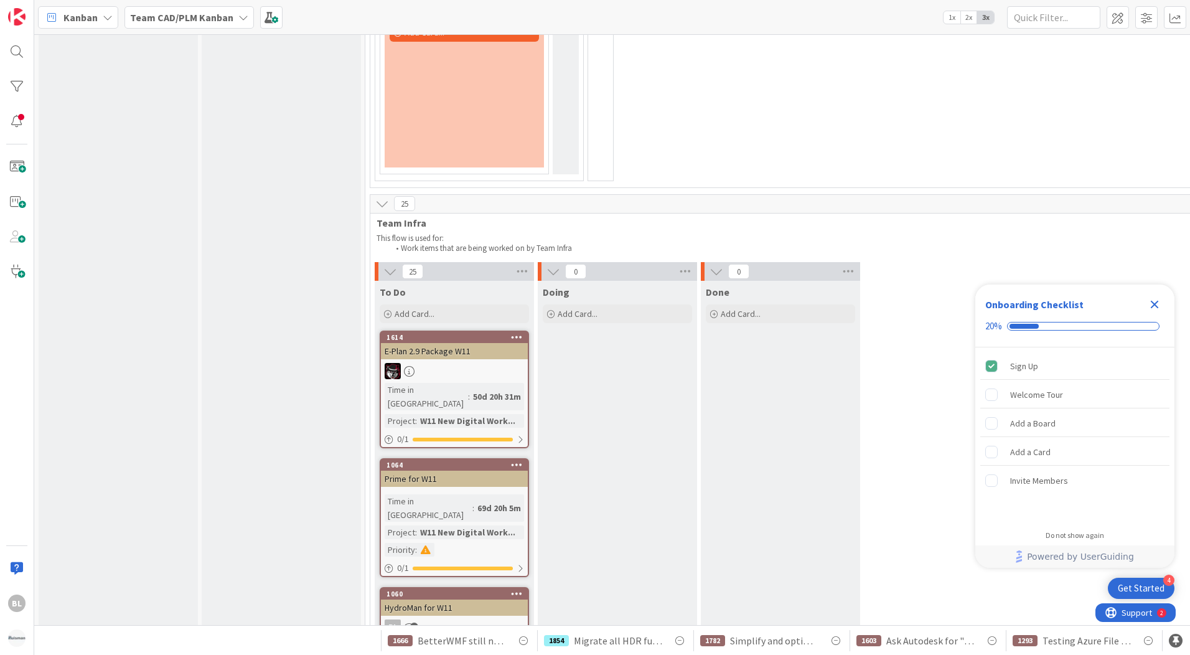
scroll to position [3239, 0]
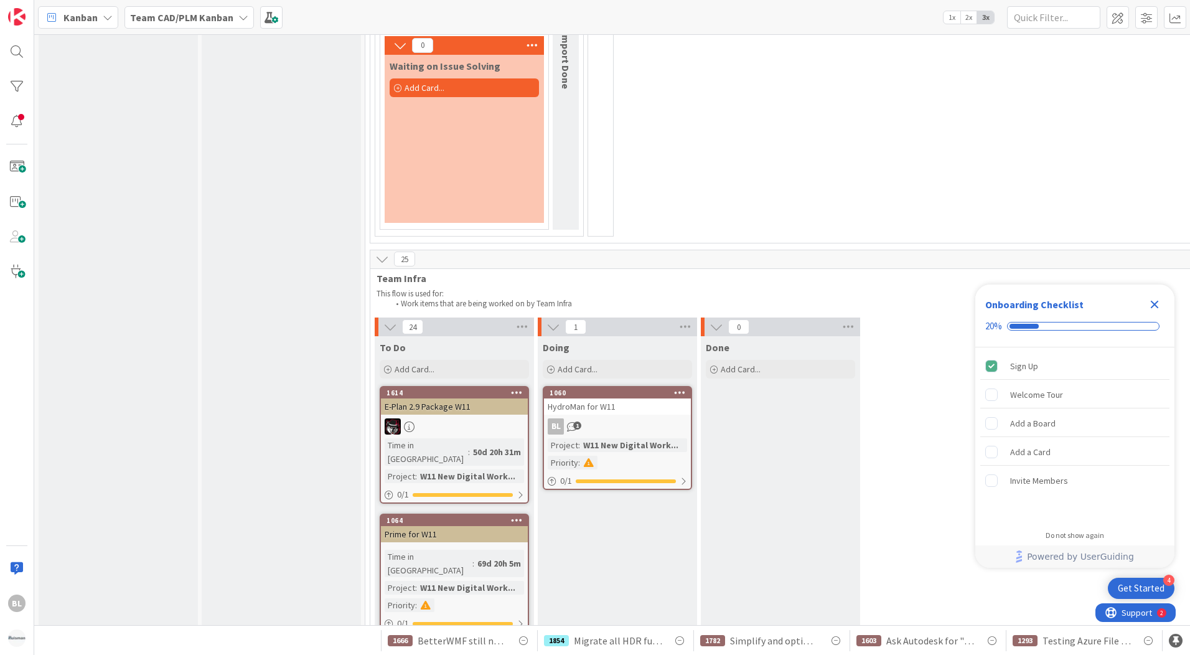
click at [616, 438] on div "Project : W11 New Digital Work... Priority :" at bounding box center [617, 453] width 139 height 31
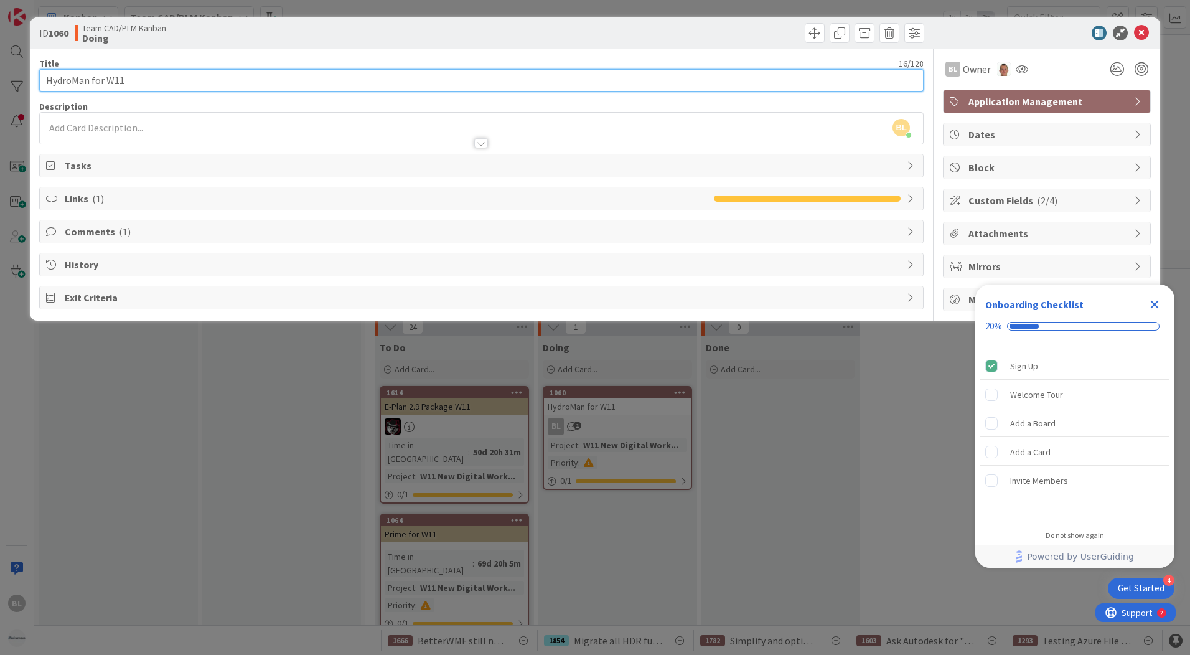
click at [159, 80] on input "HydroMan for W11" at bounding box center [481, 80] width 885 height 22
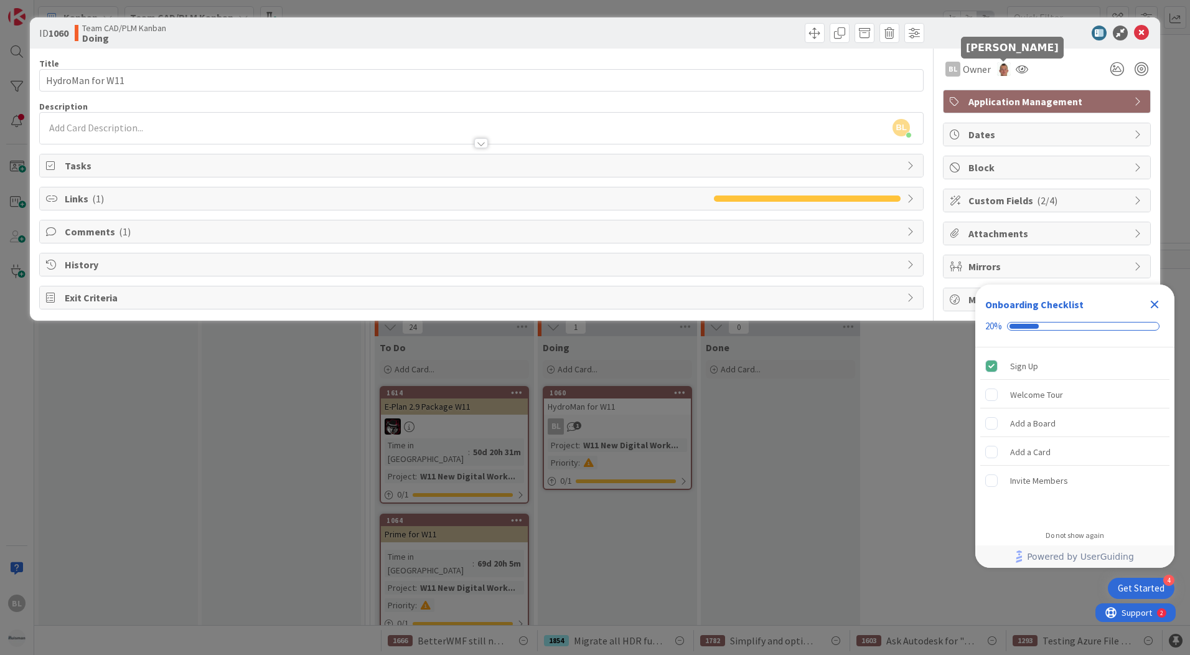
click at [1004, 65] on img at bounding box center [1004, 69] width 14 height 14
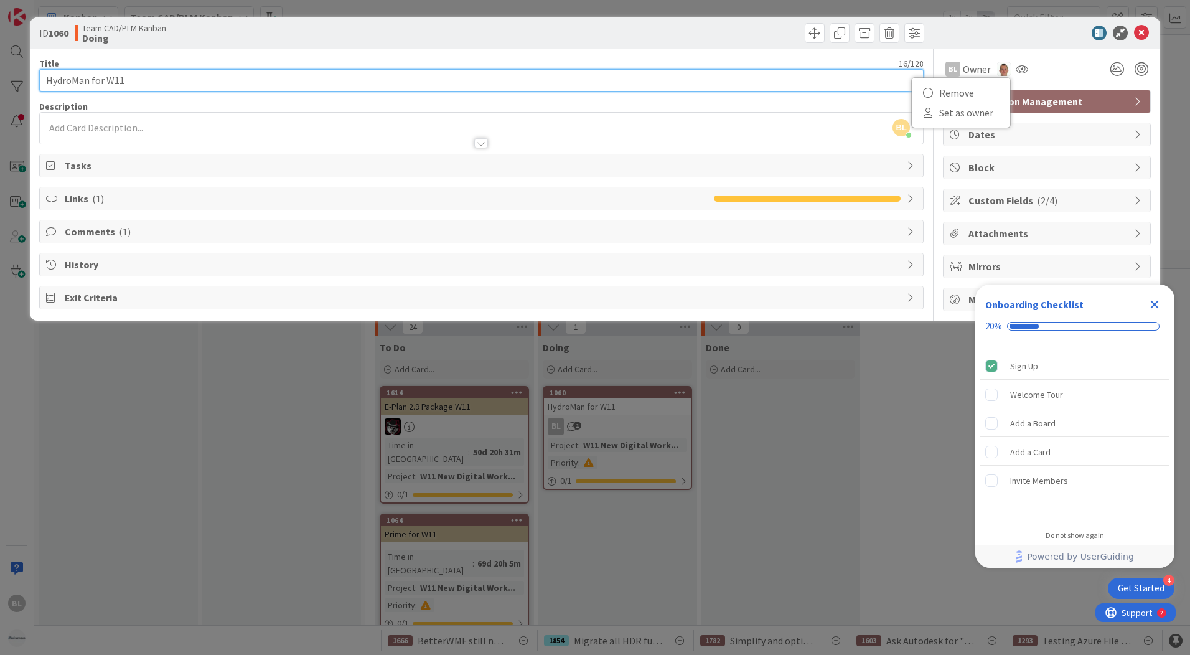
click at [183, 82] on input "HydroMan for W11" at bounding box center [481, 80] width 885 height 22
click at [158, 77] on input "HydroMan for W11;" at bounding box center [481, 80] width 885 height 22
type input "HydroMan for W11;"
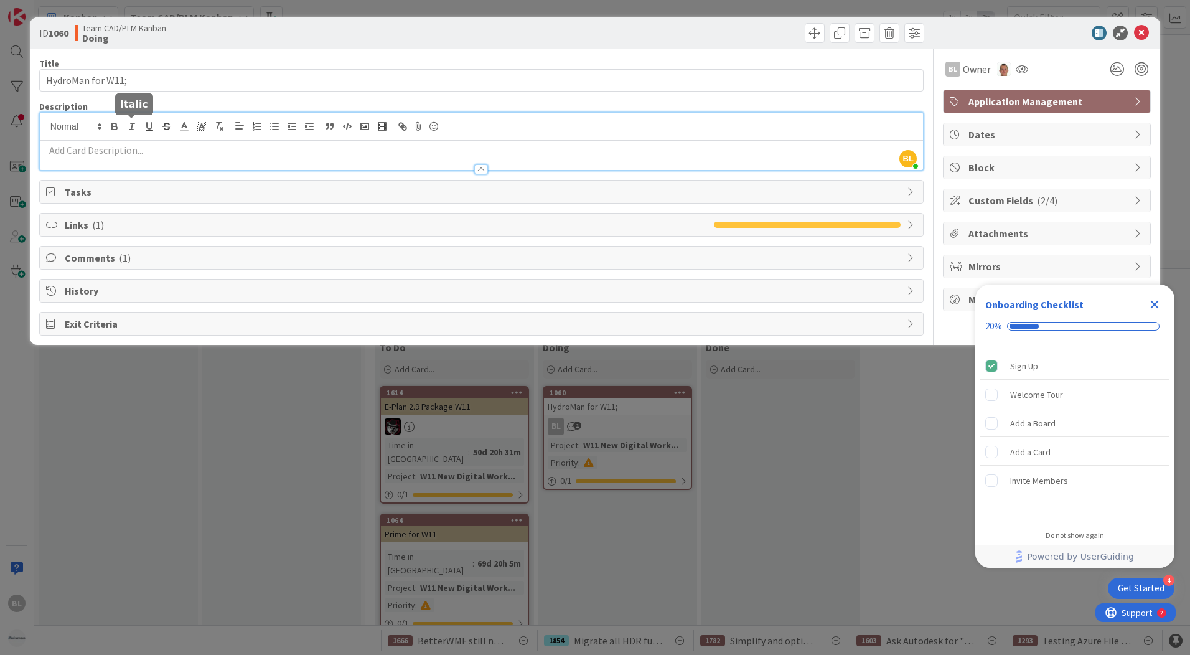
click at [133, 123] on div "BL [PERSON_NAME] just joined" at bounding box center [481, 141] width 883 height 57
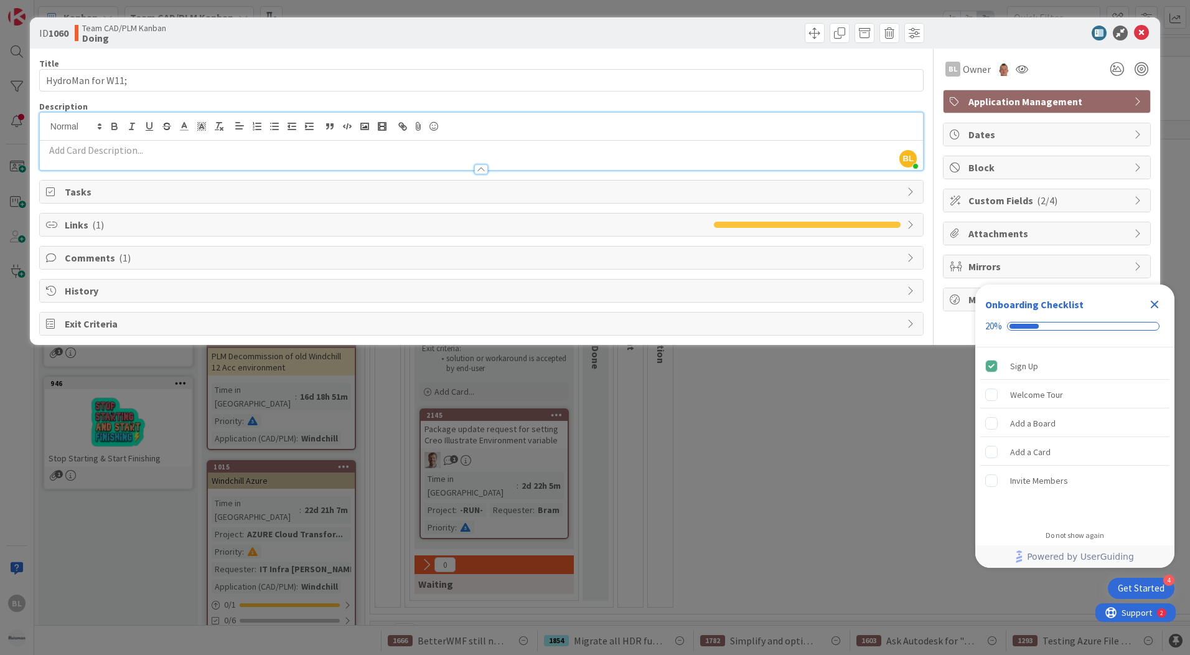
scroll to position [3239, 0]
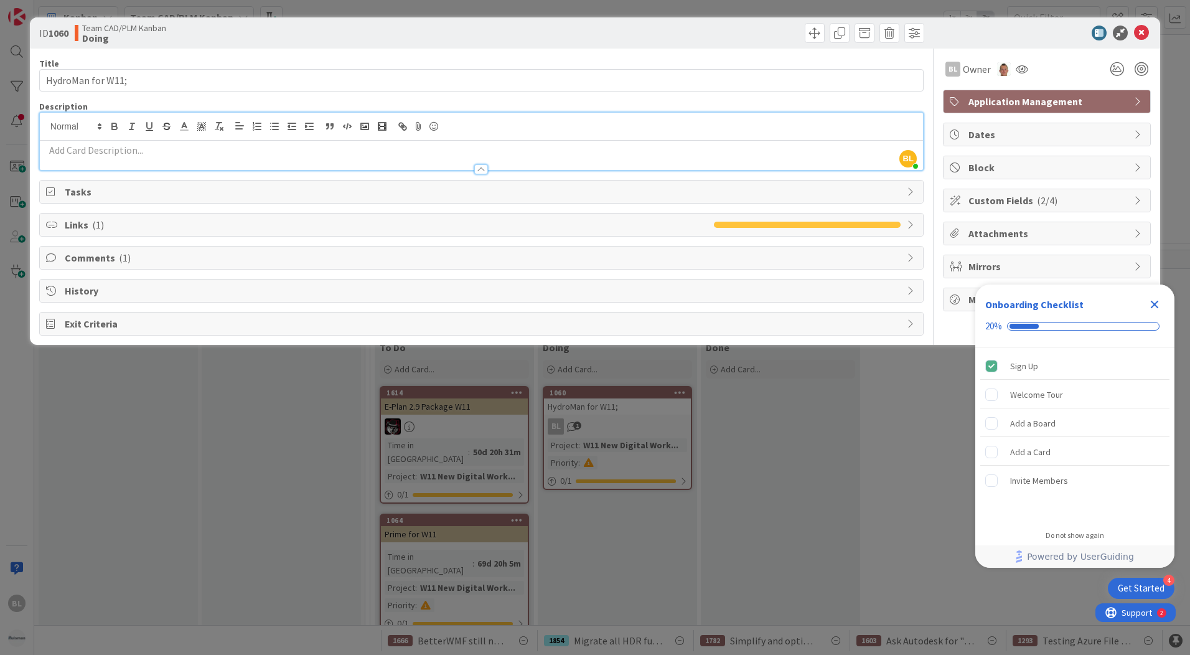
click at [181, 151] on p at bounding box center [481, 150] width 871 height 14
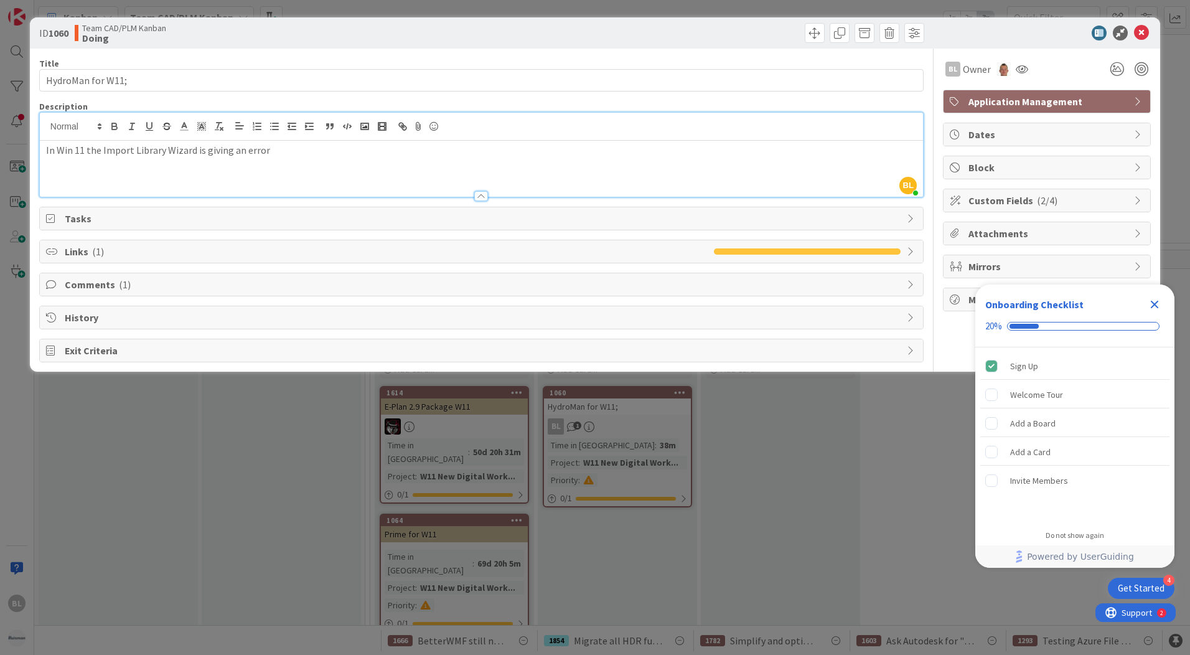
click at [93, 249] on span "( 1 )" at bounding box center [98, 251] width 12 height 12
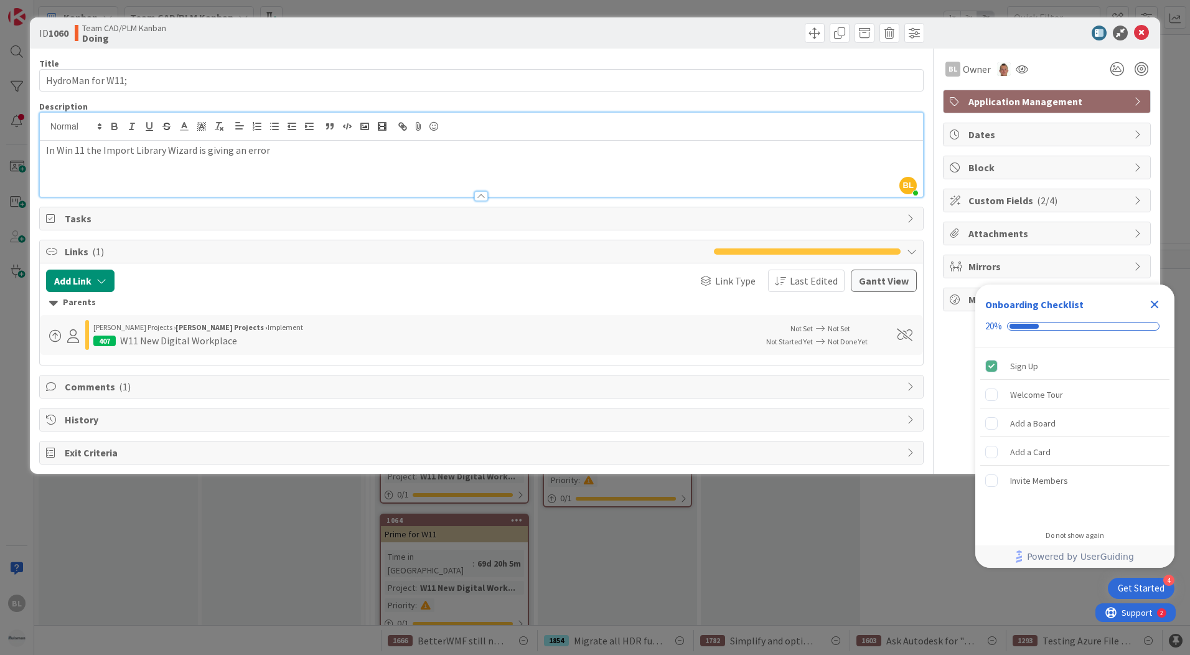
click at [88, 246] on span "Links ( 1 )" at bounding box center [386, 251] width 643 height 15
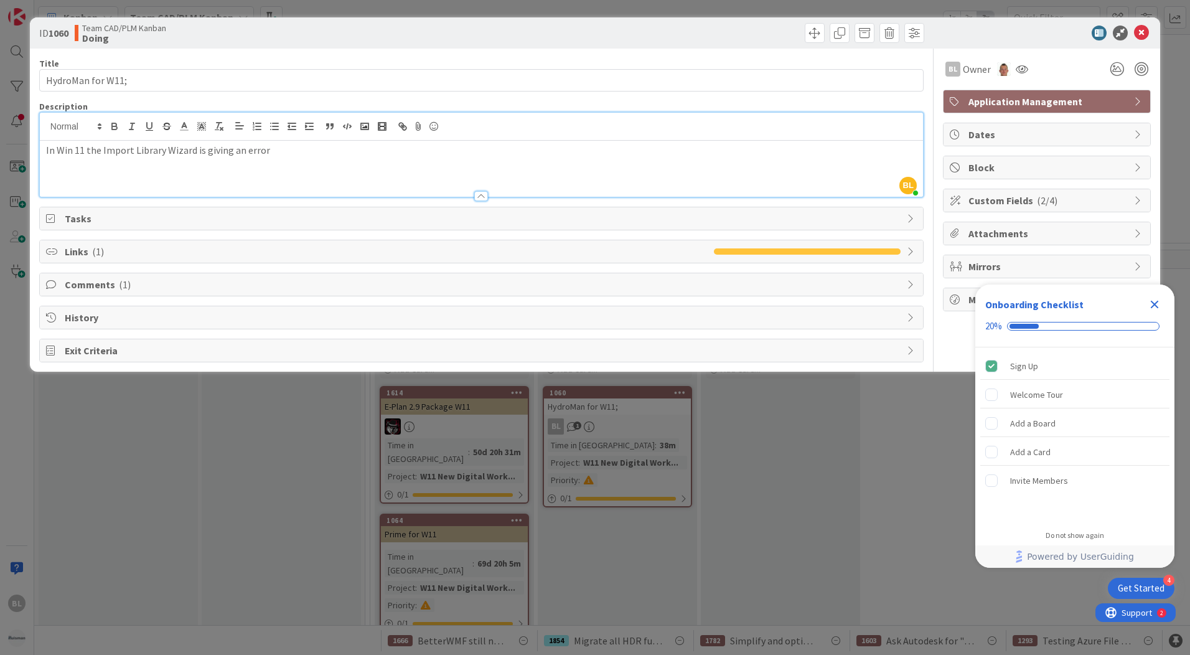
click at [240, 179] on div "In Win 11 the Import Library Wizard is giving an error" at bounding box center [481, 169] width 883 height 56
click at [305, 158] on div "In Win 11 the Import Library Wizard is giving an error" at bounding box center [481, 169] width 883 height 56
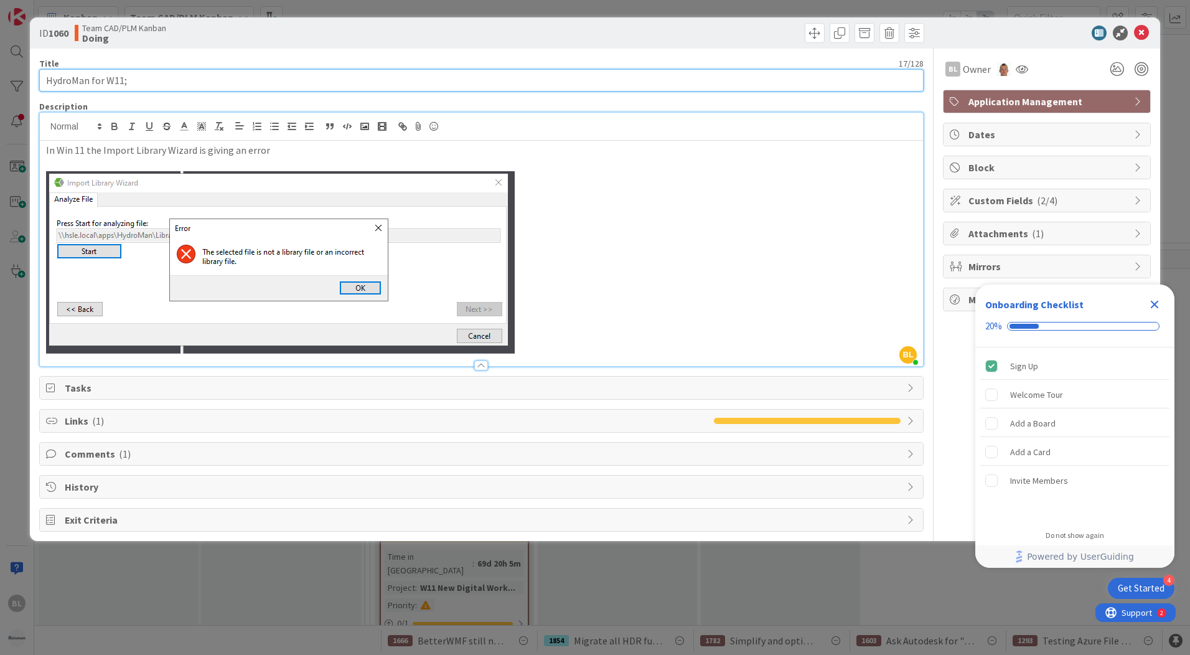
click at [369, 79] on input "HydroMan for W11;" at bounding box center [481, 80] width 885 height 22
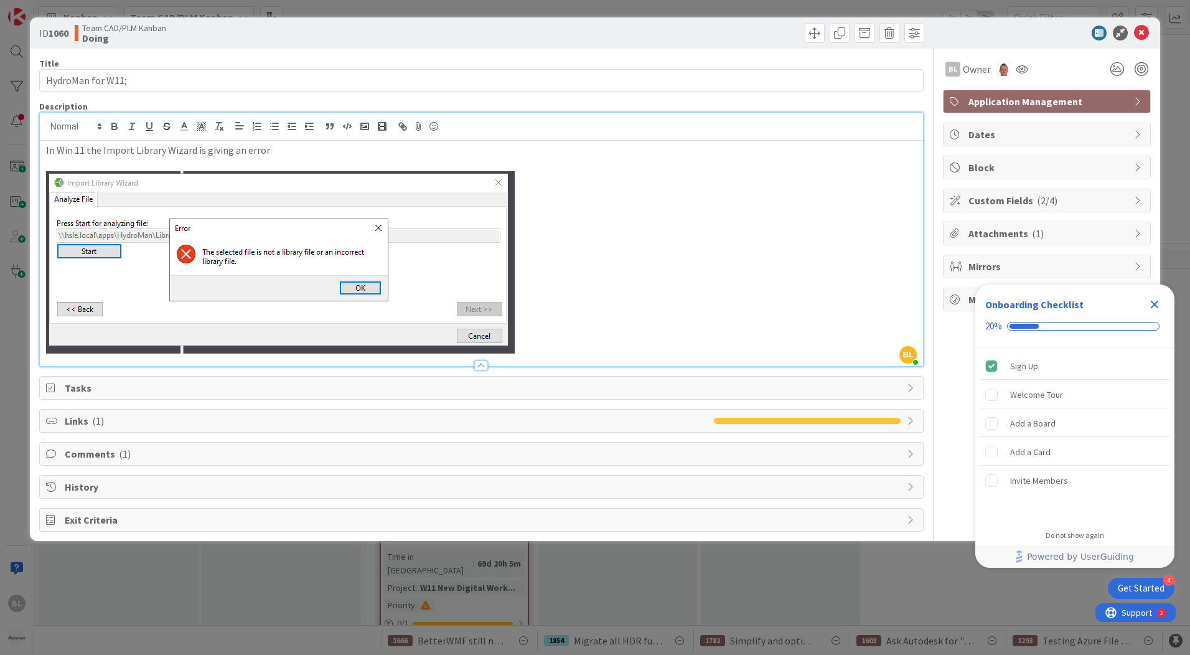
click at [314, 149] on p "In Win 11 the Import Library Wizard is giving an error" at bounding box center [481, 150] width 871 height 14
click at [1153, 307] on icon "Close Checklist" at bounding box center [1155, 305] width 8 height 8
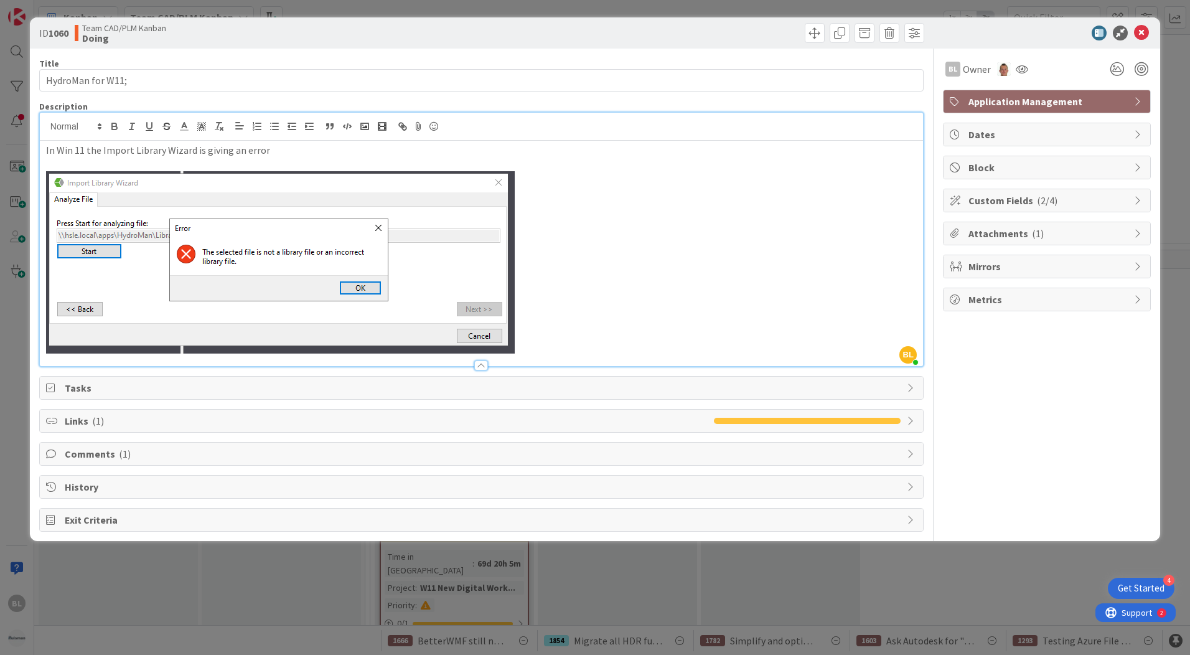
scroll to position [0, 0]
click at [1140, 29] on icon at bounding box center [1141, 33] width 15 height 15
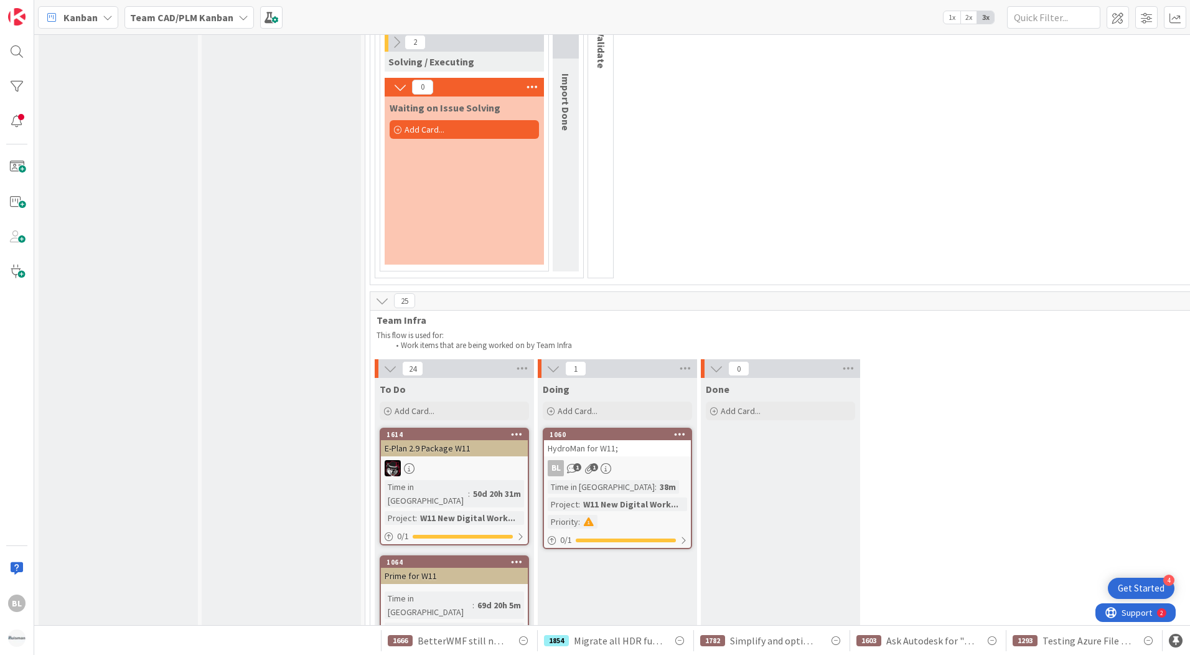
scroll to position [3037, 0]
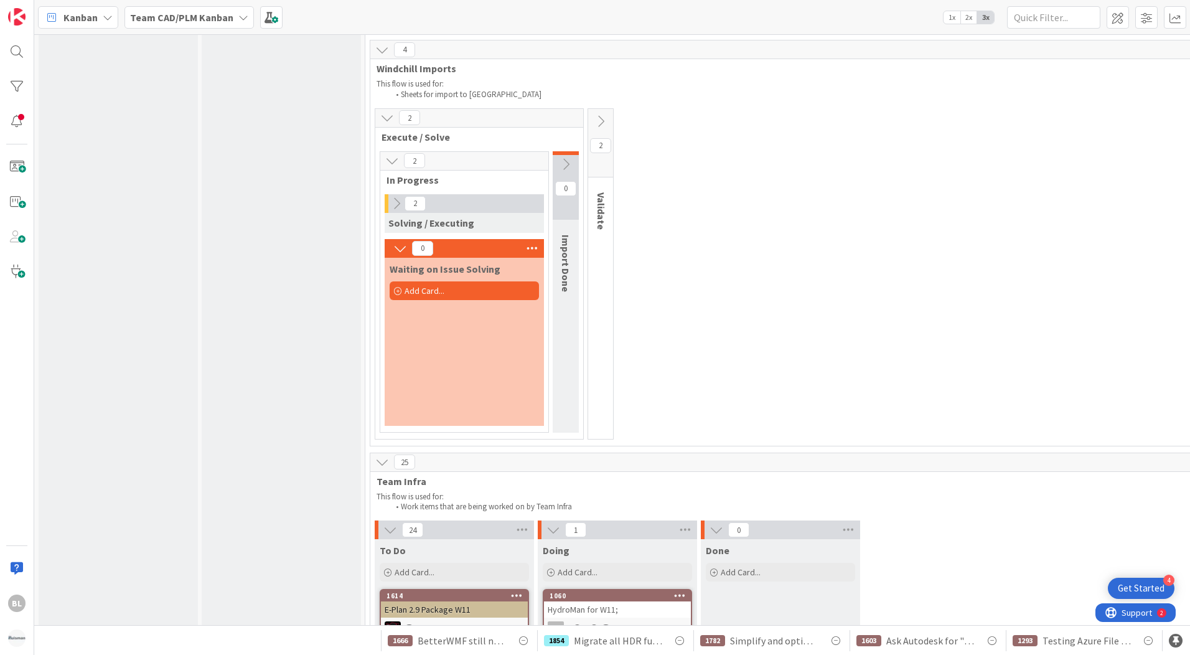
click at [644, 641] on div "Time in Column : 38m Project : W11 New Digital Work... Priority :" at bounding box center [617, 665] width 139 height 49
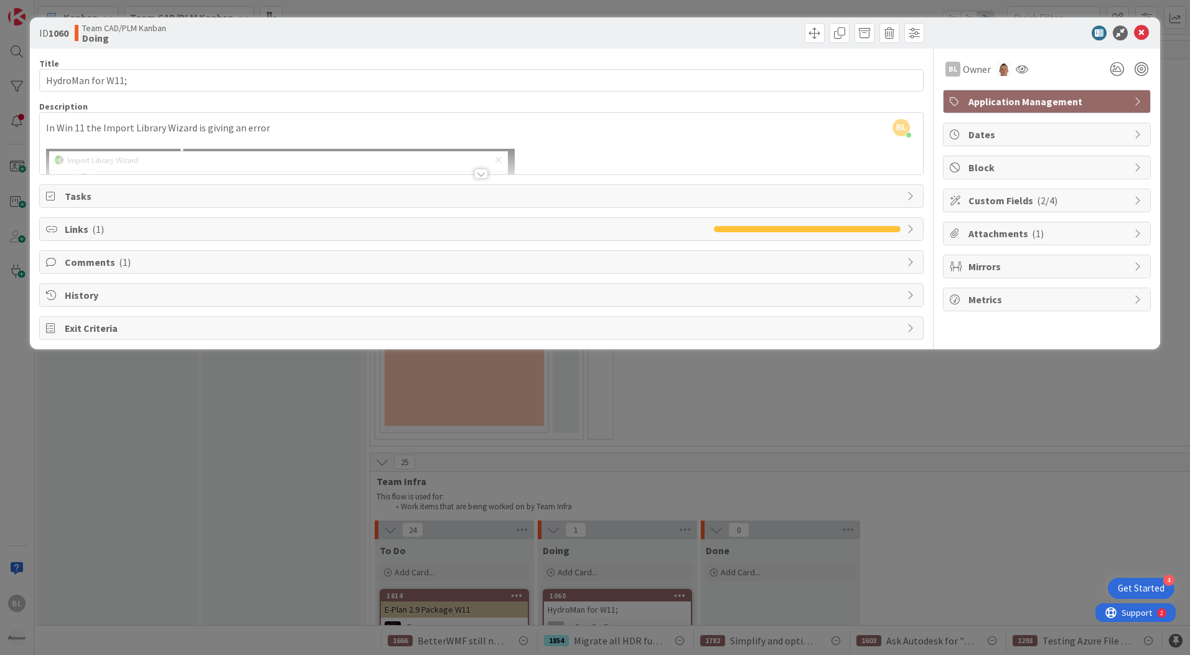
click at [593, 148] on div at bounding box center [481, 159] width 883 height 32
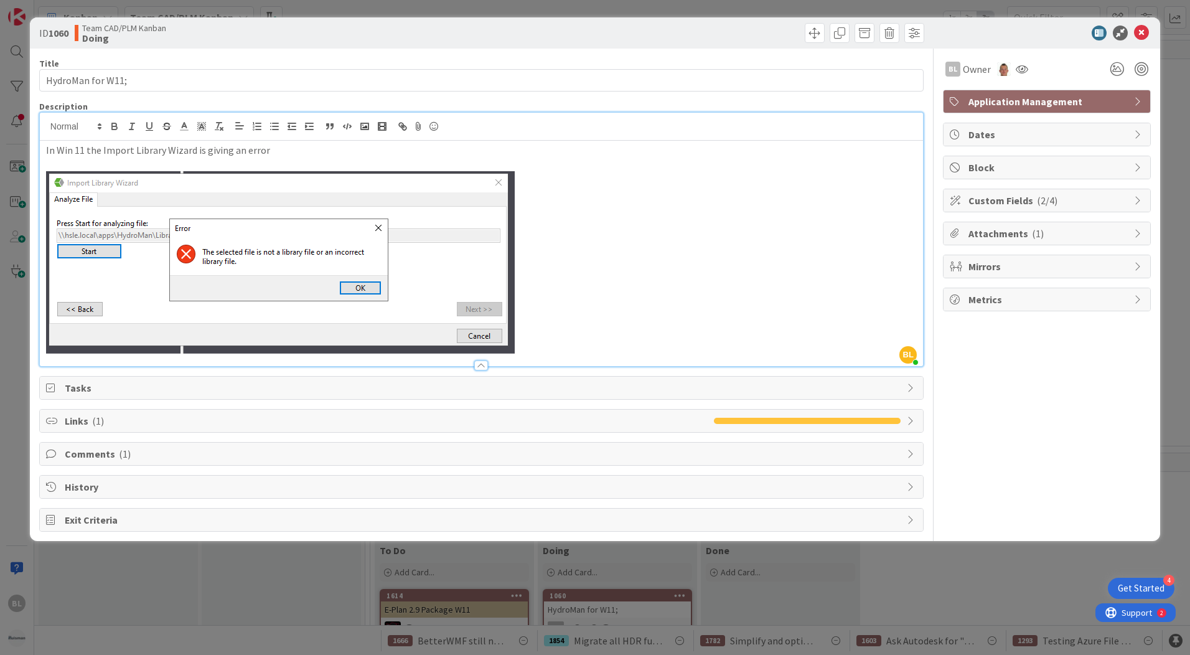
click at [944, 585] on div "ID 1060 Team CAD/PLM Kanban Doing Title 17 / 128 HydroMan for W11; Description …" at bounding box center [595, 327] width 1190 height 655
